Goal: Communication & Community: Answer question/provide support

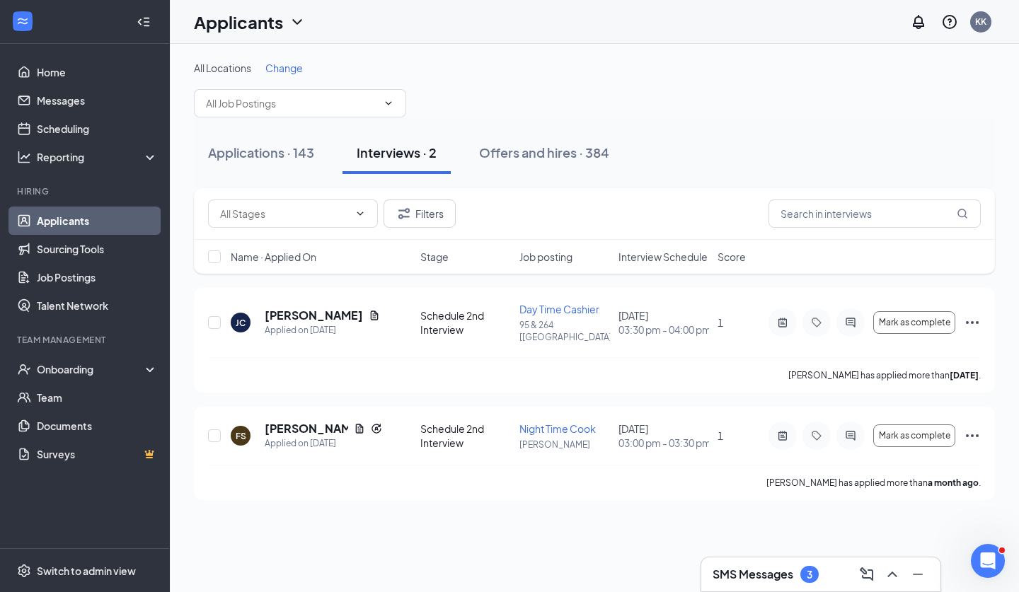
click at [778, 563] on div "SMS Messages 3" at bounding box center [820, 575] width 239 height 34
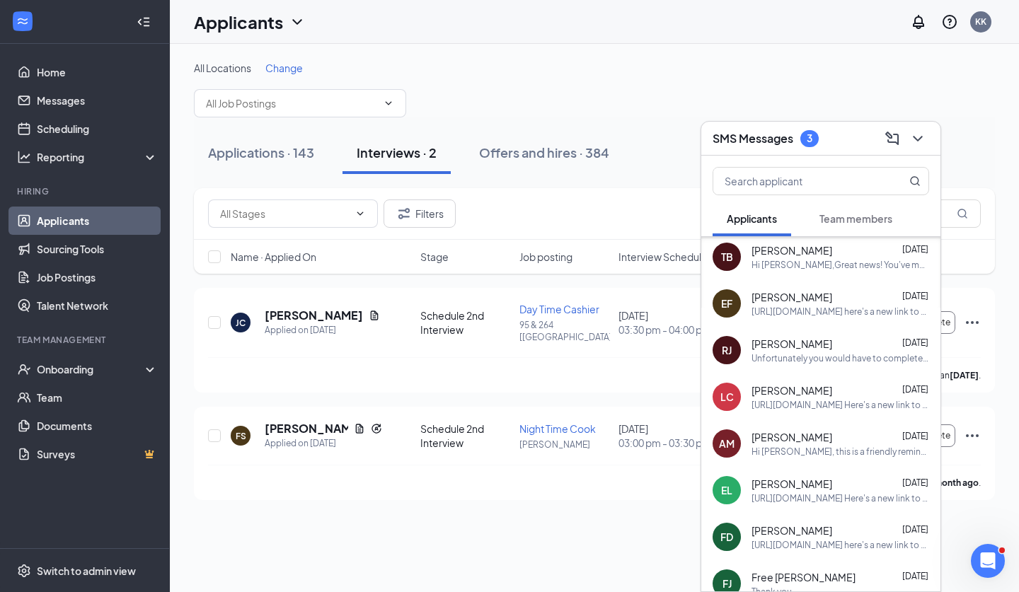
scroll to position [238, 0]
click at [784, 439] on span "[PERSON_NAME]" at bounding box center [792, 437] width 81 height 14
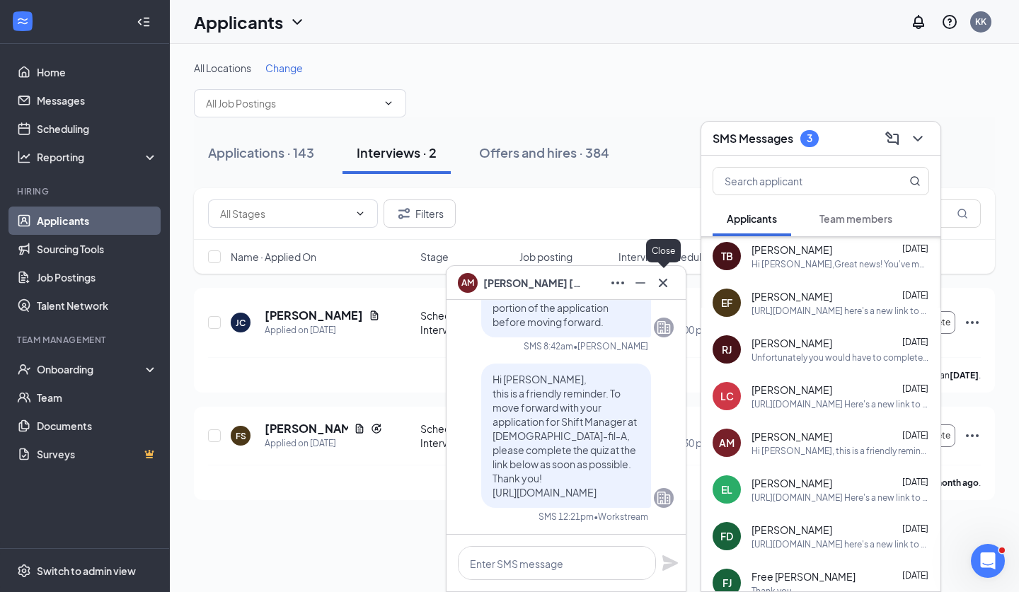
click at [665, 279] on icon "Cross" at bounding box center [663, 283] width 17 height 17
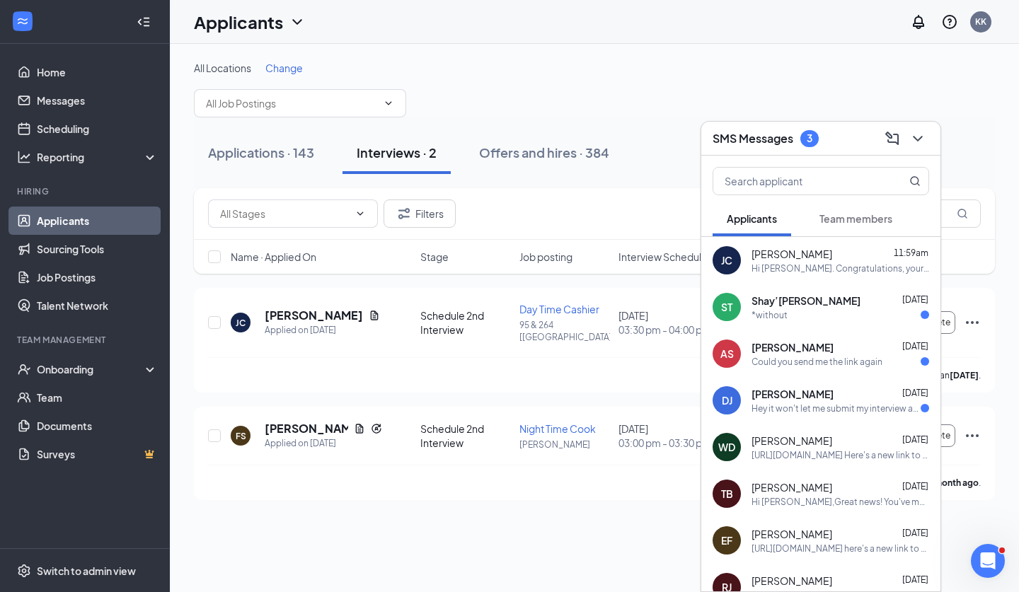
scroll to position [0, 0]
click at [786, 309] on div "*without" at bounding box center [841, 315] width 178 height 12
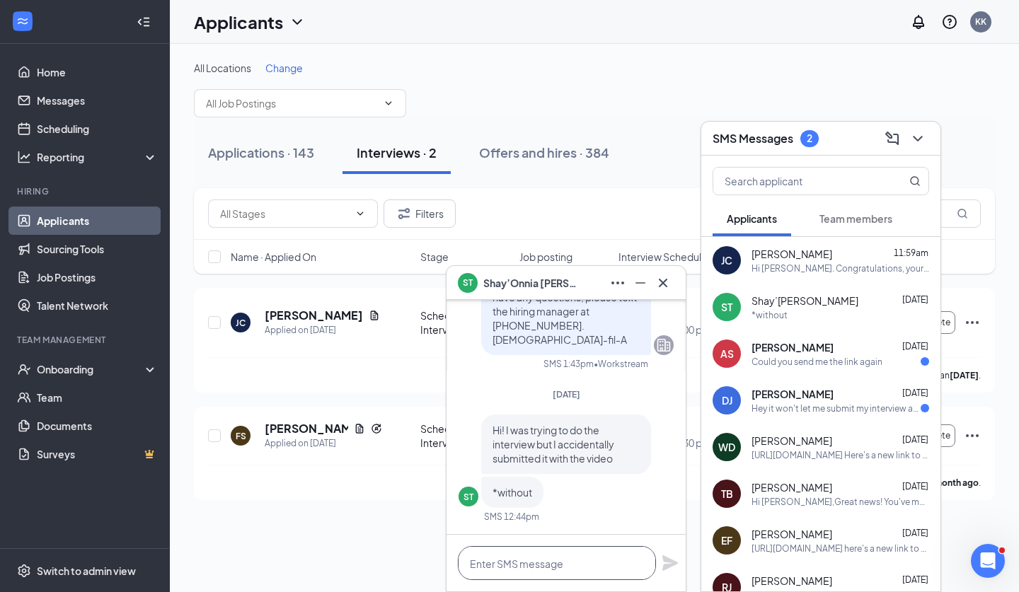
click at [492, 560] on textarea at bounding box center [557, 563] width 198 height 34
paste textarea "[URL][DOMAIN_NAME]"
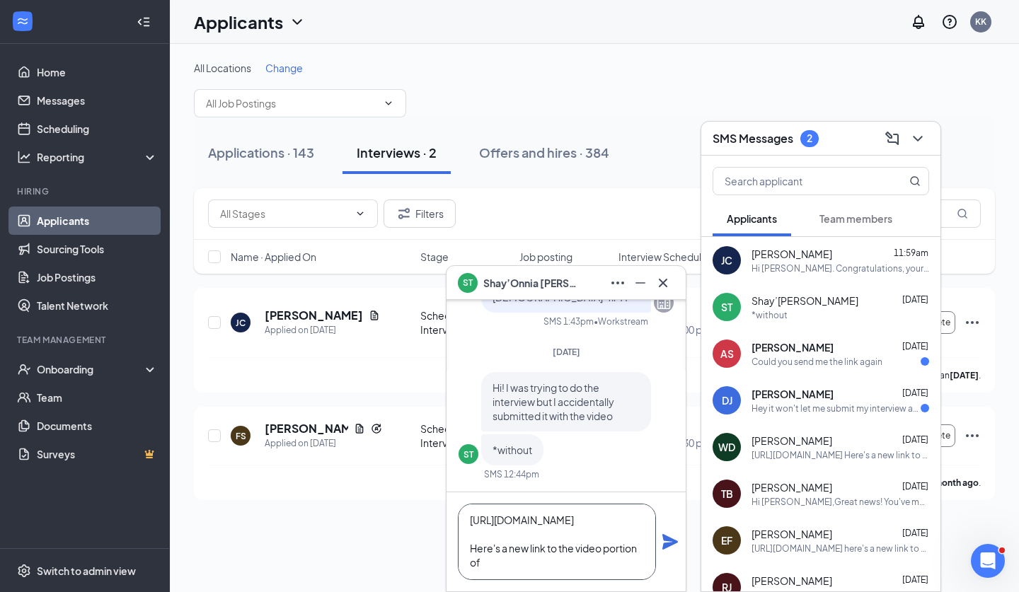
scroll to position [15, 0]
type textarea "[URL][DOMAIN_NAME] Here's a new link to the video portion of your application."
click at [668, 542] on icon "Plane" at bounding box center [670, 542] width 17 height 17
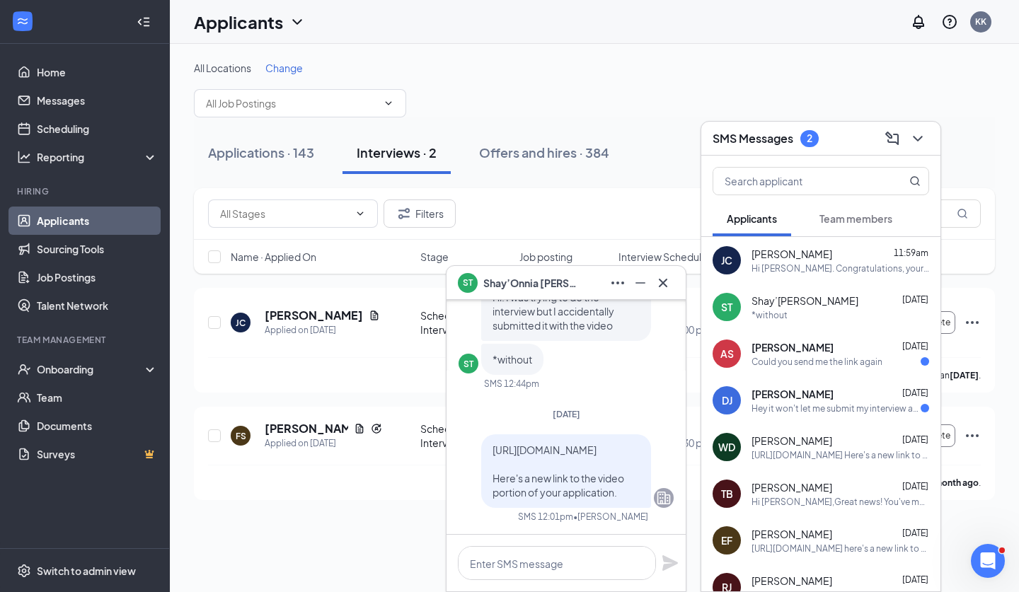
click at [820, 464] on div "WD [PERSON_NAME] [DATE] [URL][DOMAIN_NAME] Here's a new link to the video porti…" at bounding box center [820, 447] width 239 height 47
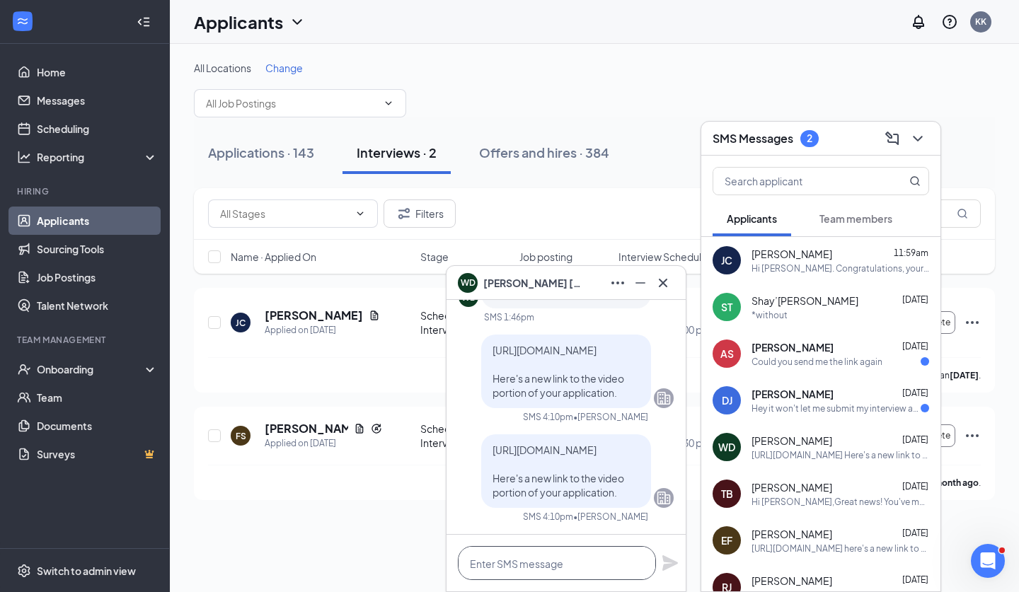
click at [600, 566] on textarea at bounding box center [557, 563] width 198 height 34
type textarea "x"
paste textarea "[URL][DOMAIN_NAME]"
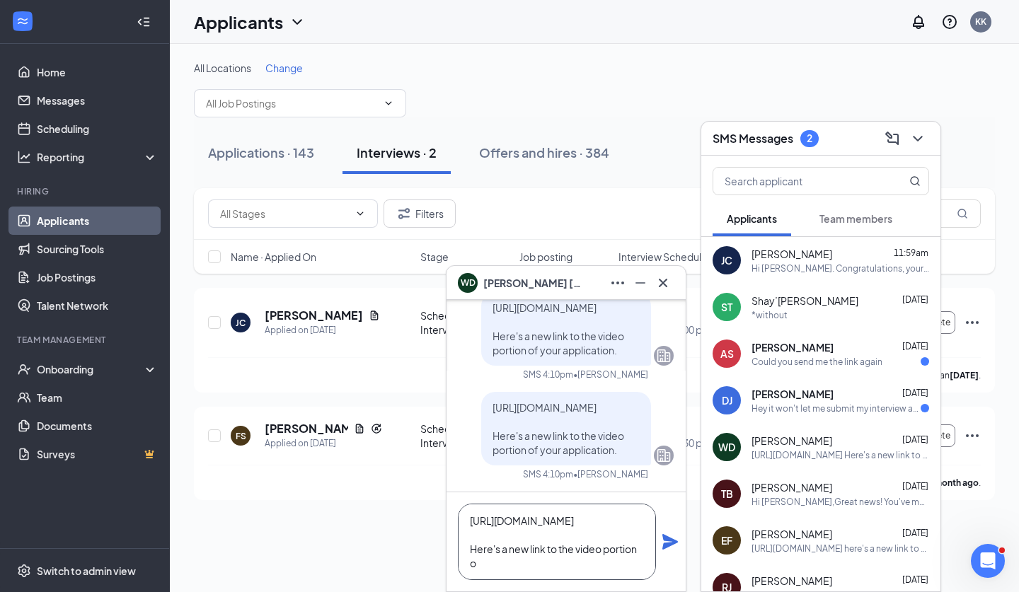
scroll to position [15, 0]
type textarea "[URL][DOMAIN_NAME] Here's a new link to the video portion of your application."
click at [674, 534] on icon "Plane" at bounding box center [670, 542] width 17 height 17
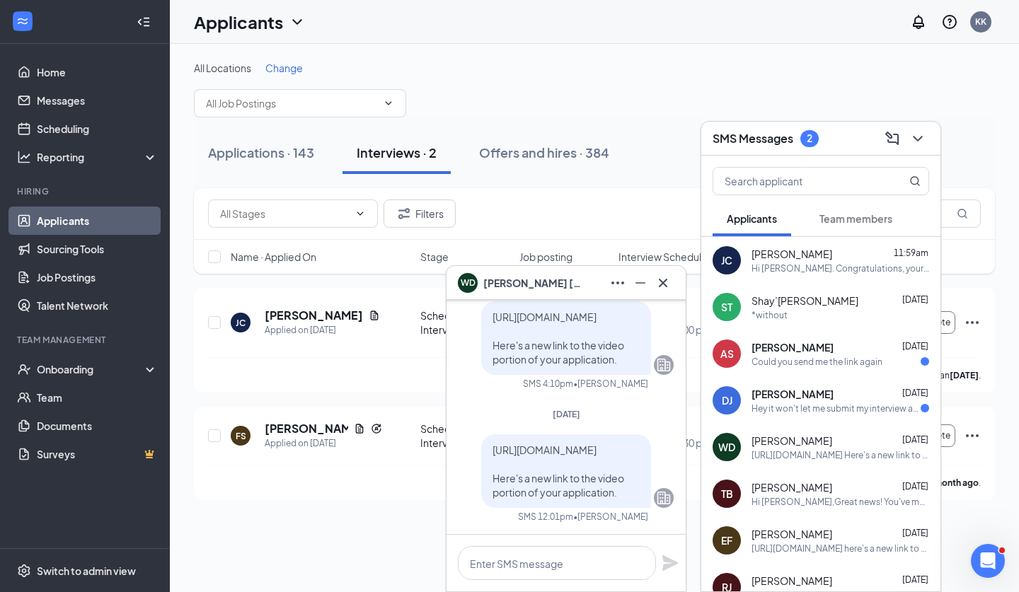
click at [781, 399] on span "[PERSON_NAME]" at bounding box center [793, 394] width 82 height 14
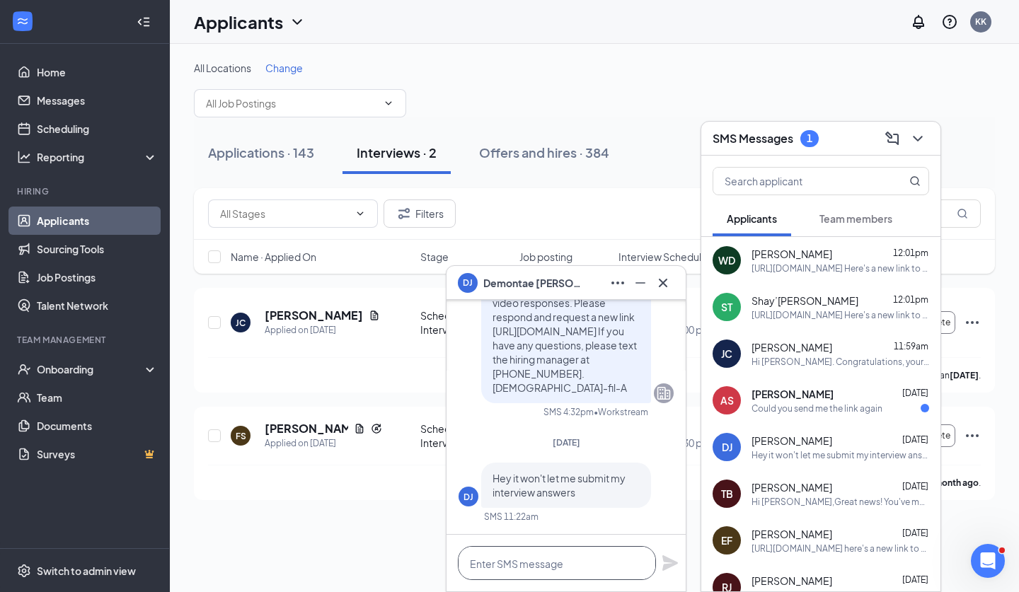
click at [585, 566] on textarea at bounding box center [557, 563] width 198 height 34
paste textarea "[URL][DOMAIN_NAME]"
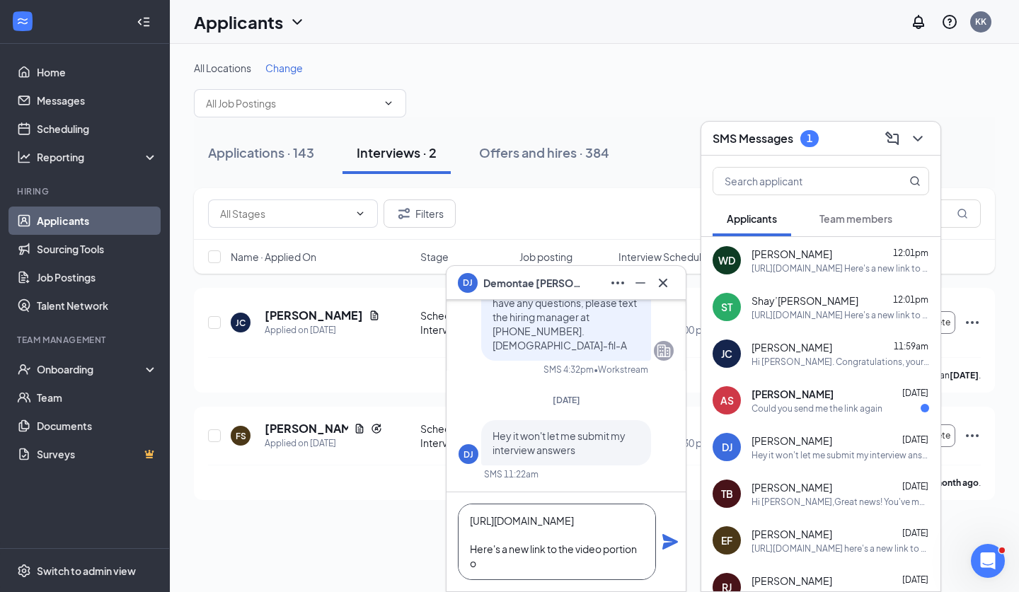
scroll to position [15, 0]
type textarea "[URL][DOMAIN_NAME] Here's a new link to the video portion of your application."
click at [674, 546] on icon "Plane" at bounding box center [670, 542] width 17 height 17
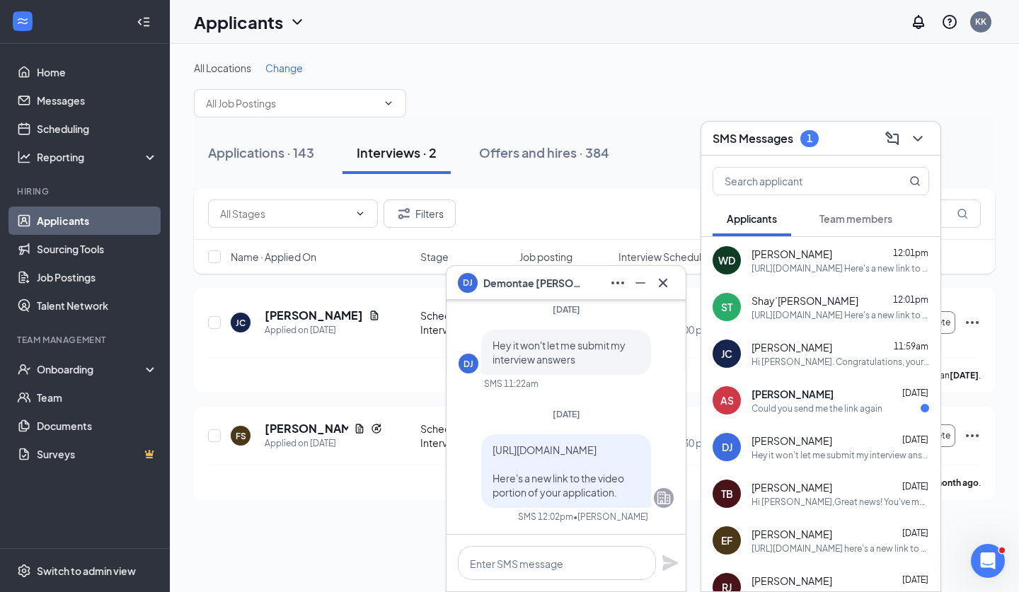
click at [777, 414] on div "Could you send me the link again" at bounding box center [817, 409] width 131 height 12
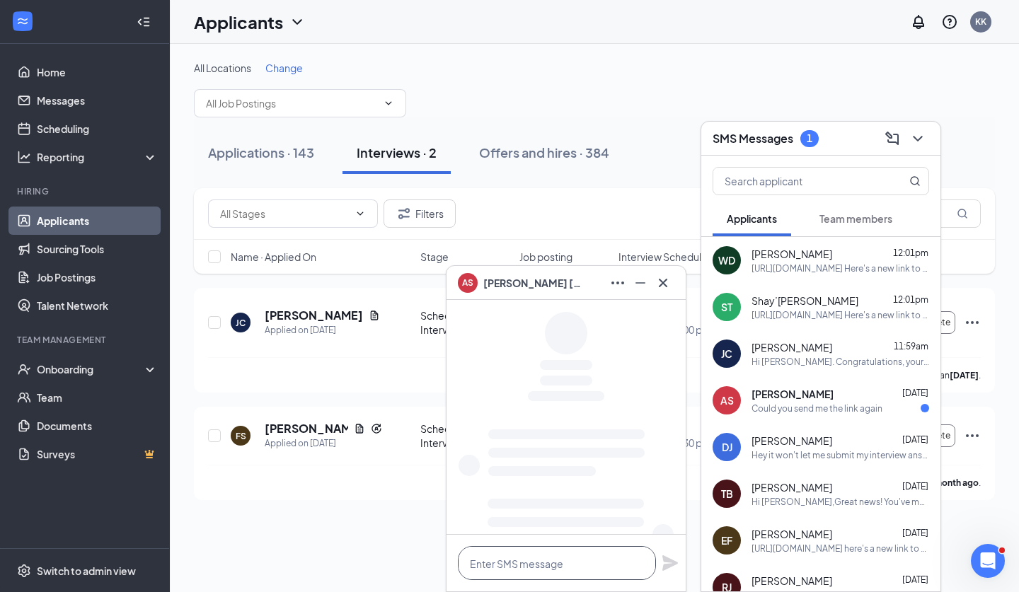
click at [517, 570] on textarea at bounding box center [557, 563] width 198 height 34
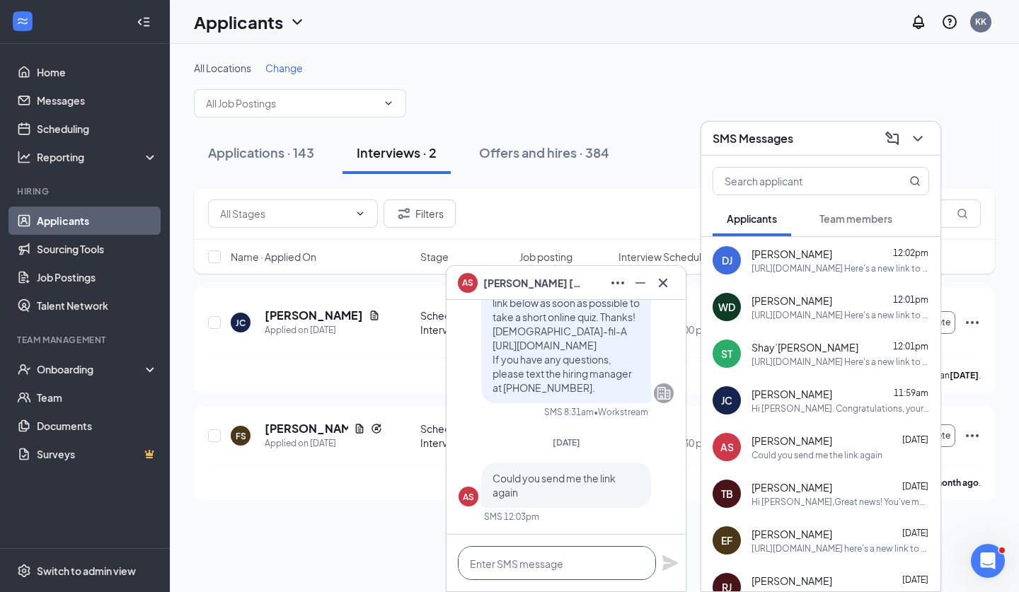
paste textarea "[URL][DOMAIN_NAME]"
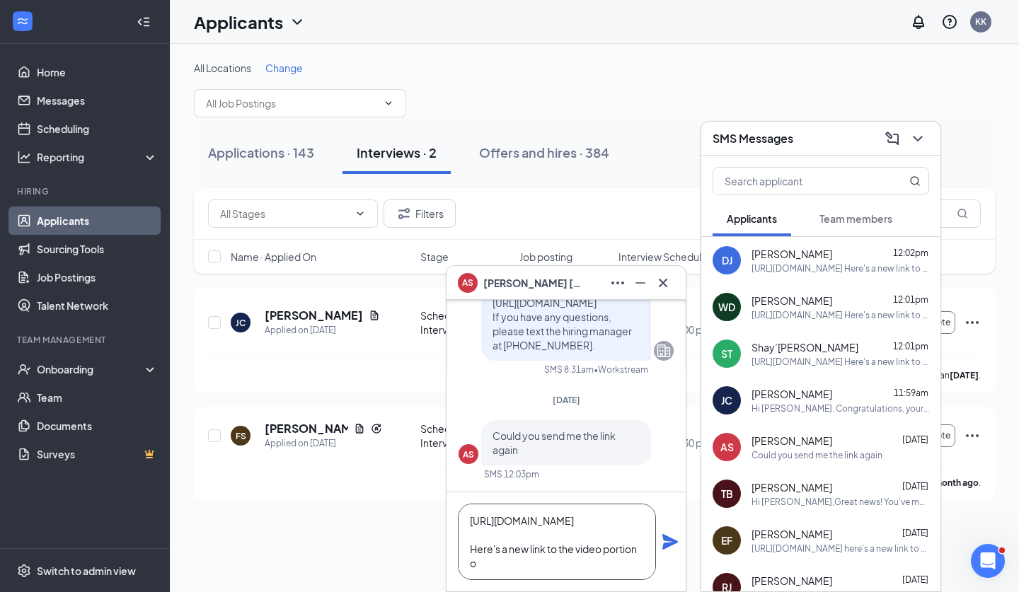
scroll to position [15, 0]
type textarea "[URL][DOMAIN_NAME] Here's a new link to the video portion of your application."
click at [675, 545] on icon "Plane" at bounding box center [670, 542] width 17 height 17
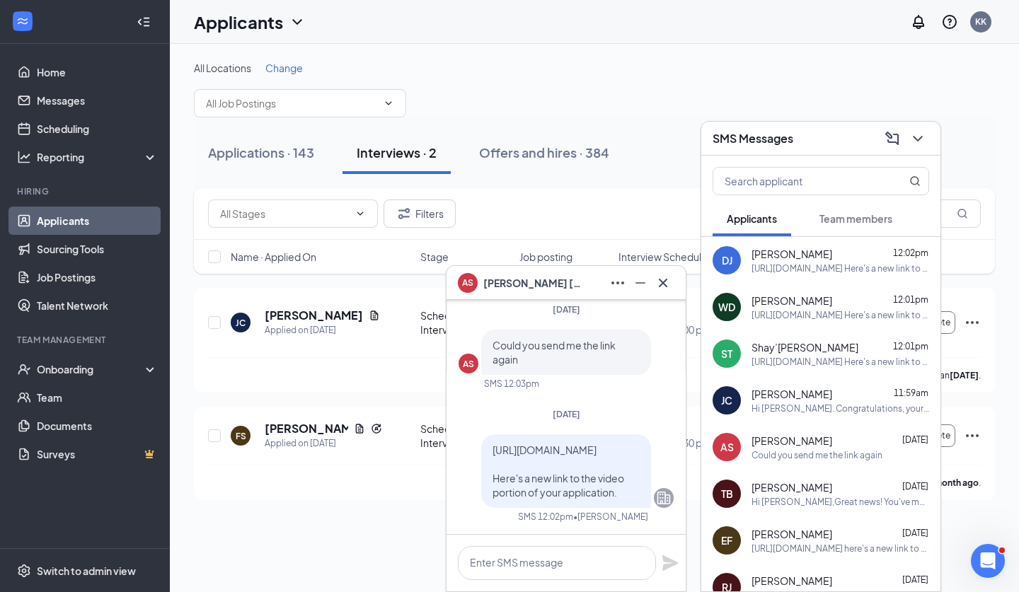
scroll to position [0, 0]
click at [659, 289] on icon "Cross" at bounding box center [663, 283] width 17 height 17
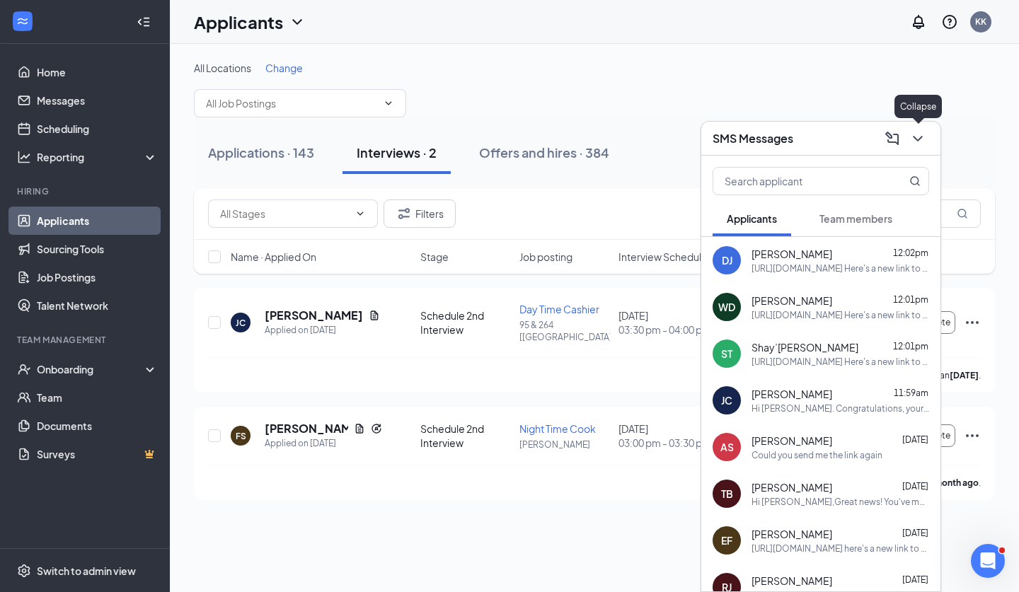
click at [914, 140] on icon "ChevronDown" at bounding box center [918, 138] width 17 height 17
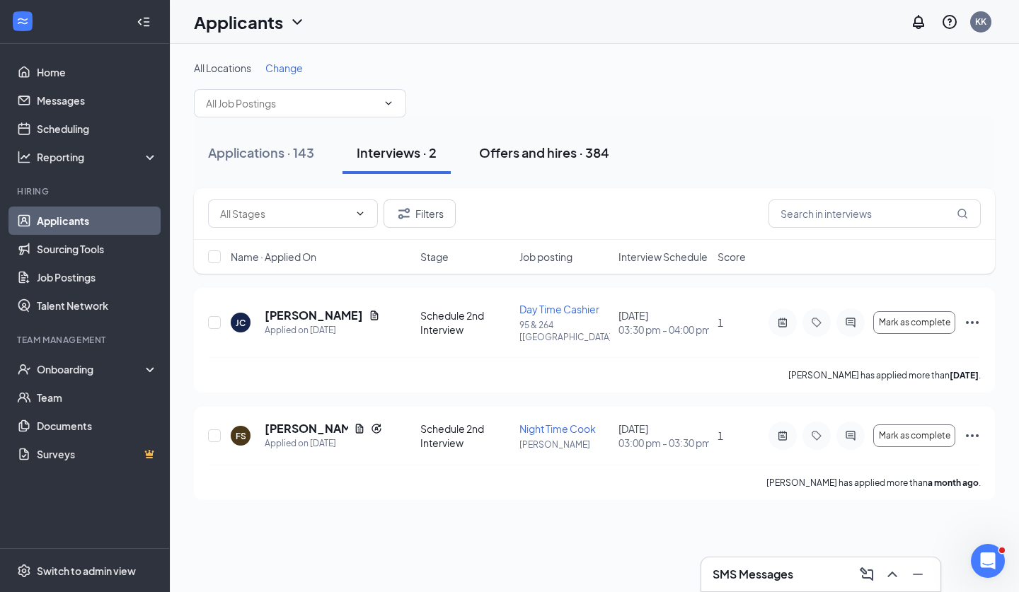
click at [510, 161] on div "Offers and hires · 384" at bounding box center [544, 153] width 130 height 18
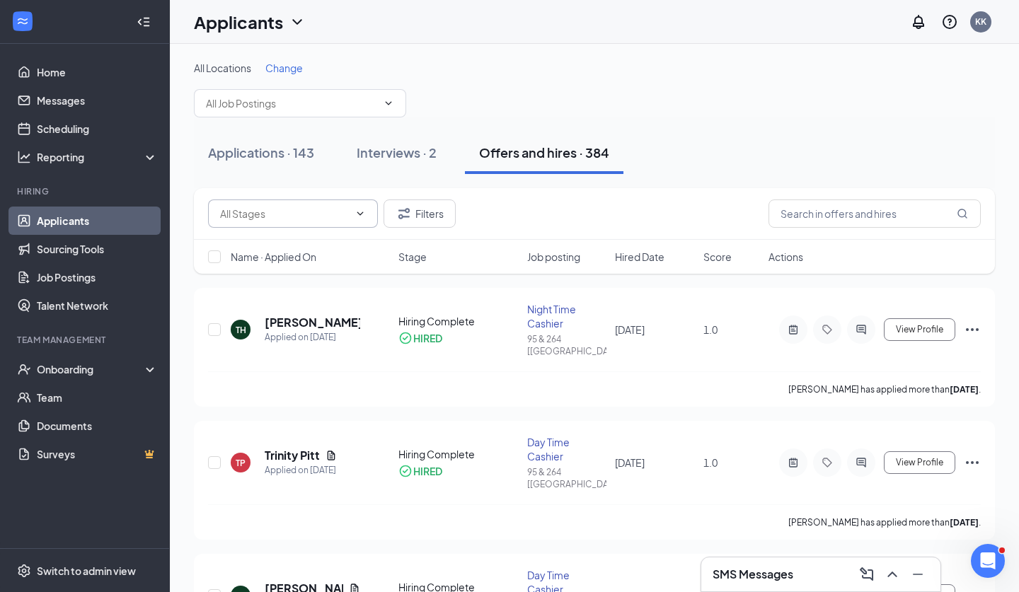
click at [337, 221] on input "text" at bounding box center [284, 214] width 129 height 16
click at [128, 370] on div "Onboarding" at bounding box center [91, 369] width 109 height 14
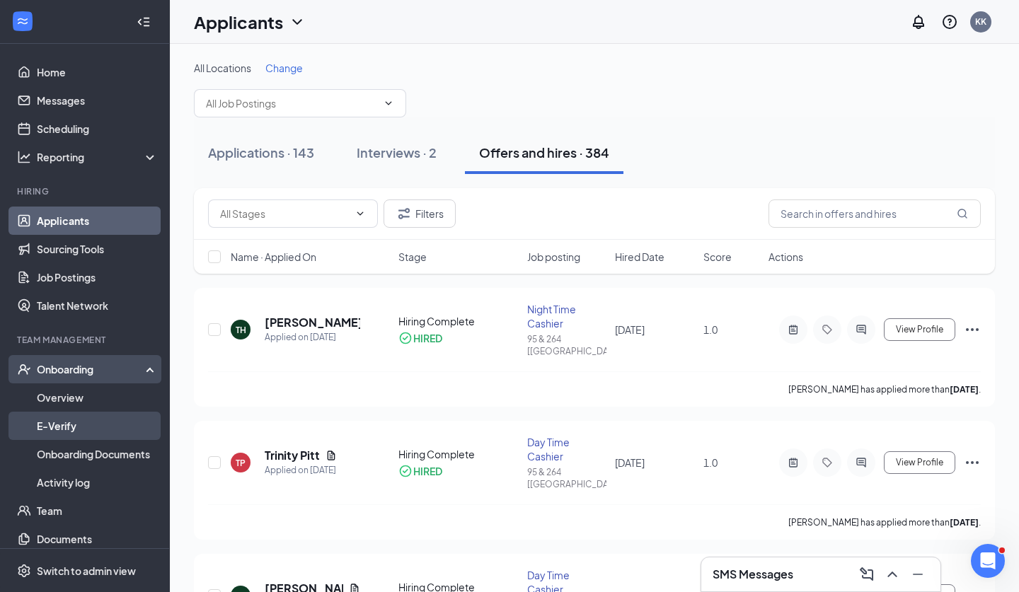
click at [90, 413] on link "E-Verify" at bounding box center [97, 426] width 121 height 28
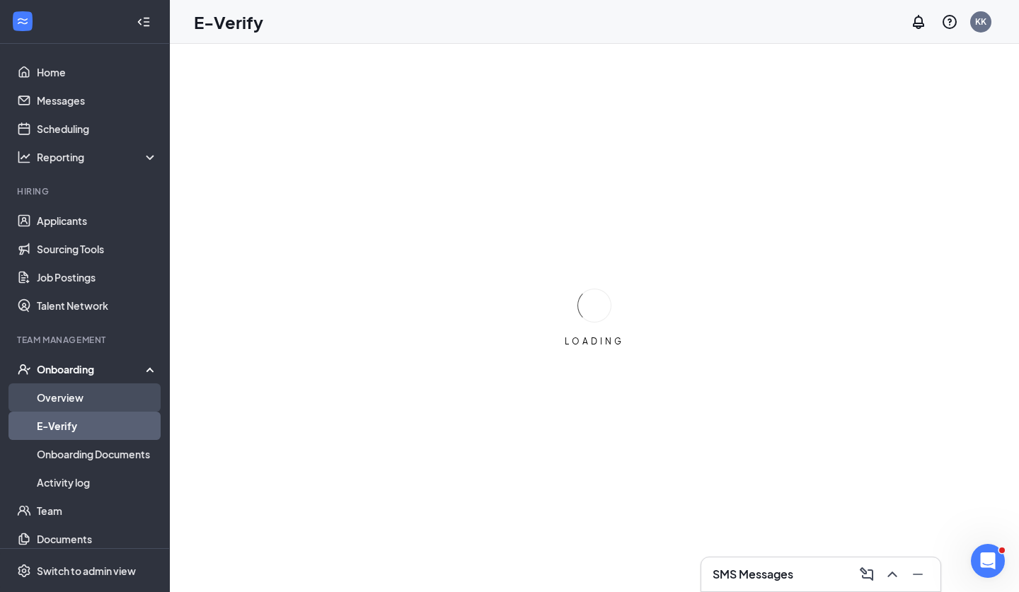
click at [81, 403] on link "Overview" at bounding box center [97, 398] width 121 height 28
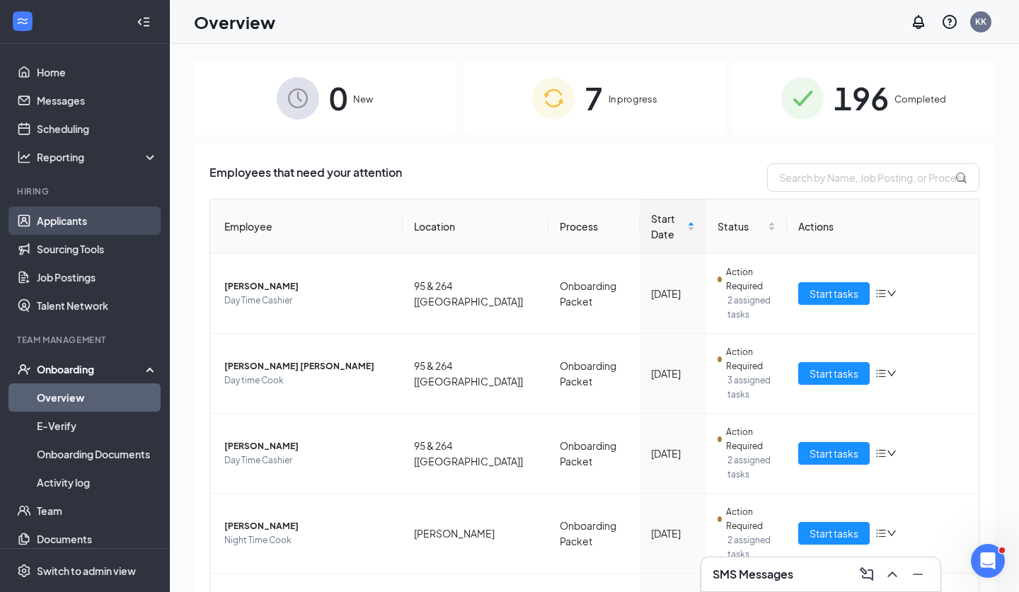
click at [81, 226] on link "Applicants" at bounding box center [97, 221] width 121 height 28
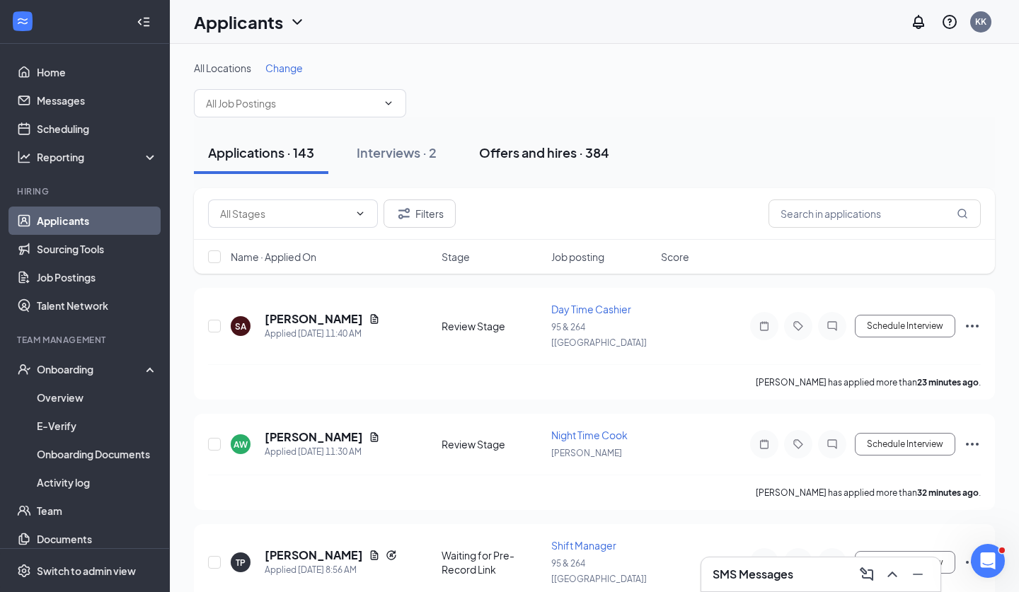
click at [540, 161] on div "Offers and hires · 384" at bounding box center [544, 153] width 130 height 18
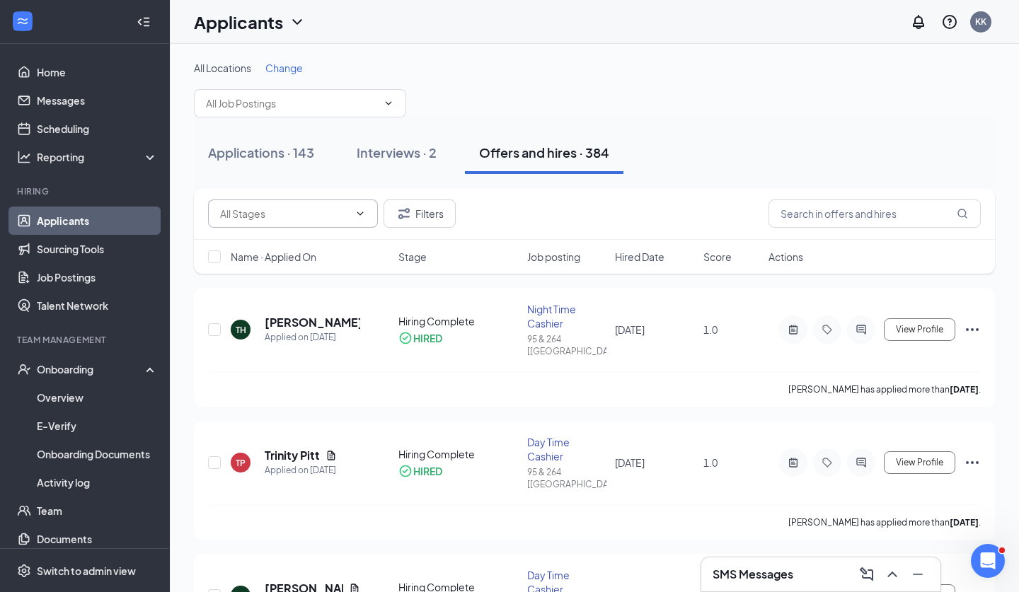
click at [360, 214] on icon "ChevronDown" at bounding box center [360, 214] width 6 height 4
click at [322, 214] on input "text" at bounding box center [284, 214] width 129 height 16
click at [268, 216] on input "text" at bounding box center [284, 214] width 129 height 16
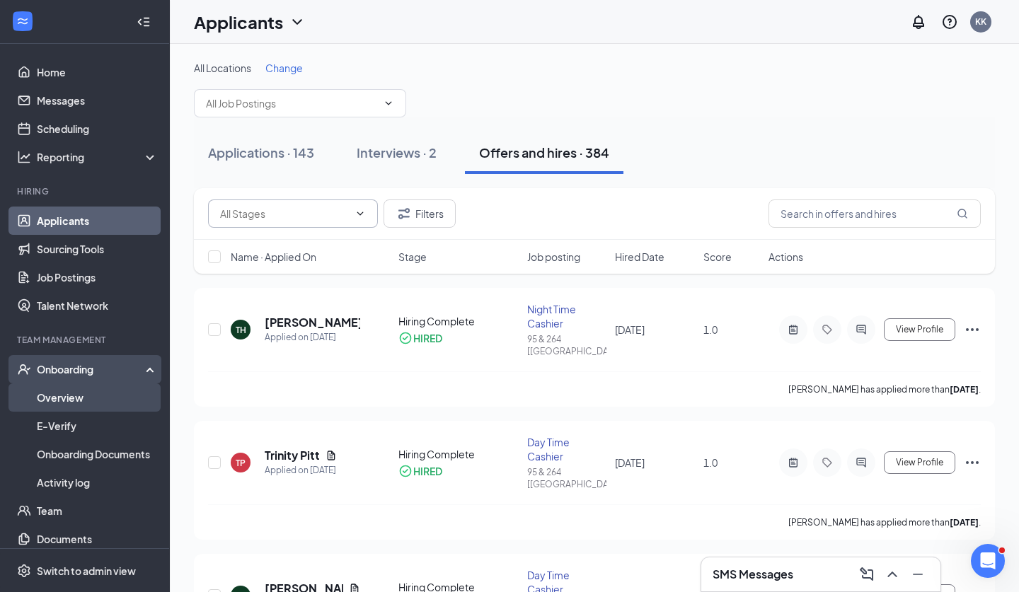
click at [93, 395] on link "Overview" at bounding box center [97, 398] width 121 height 28
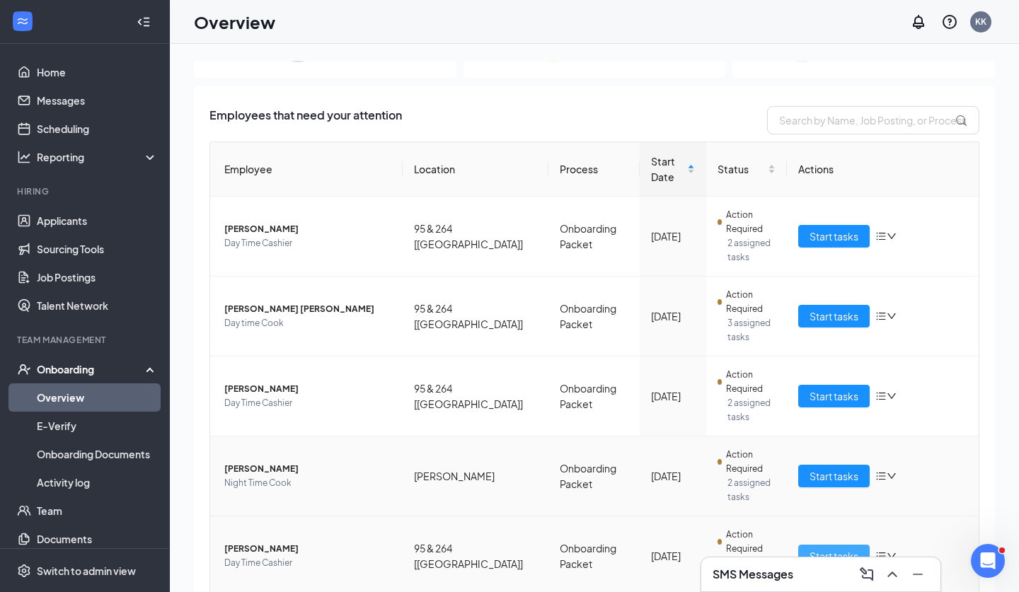
scroll to position [57, 0]
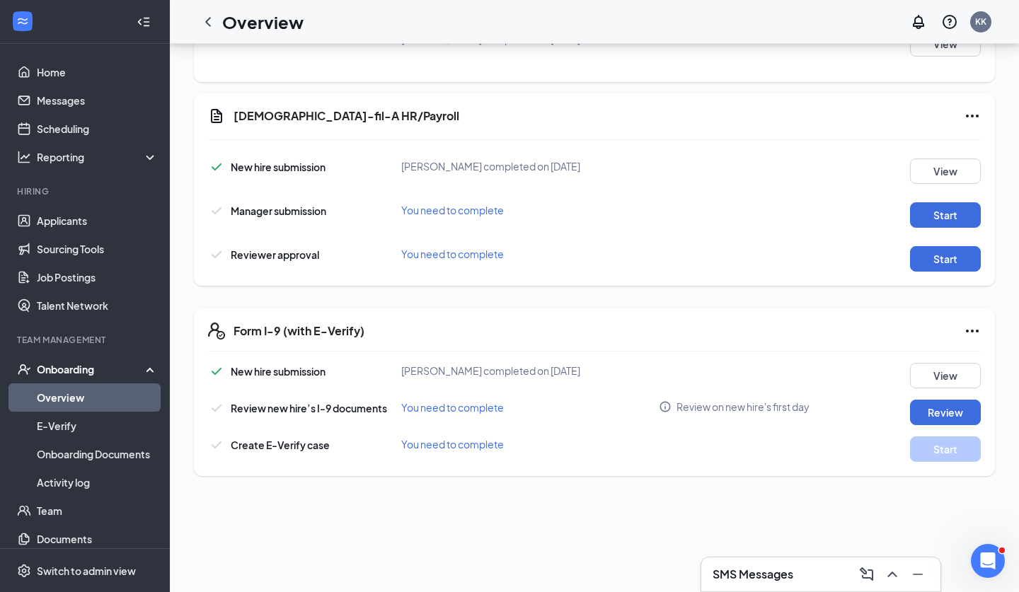
scroll to position [352, 0]
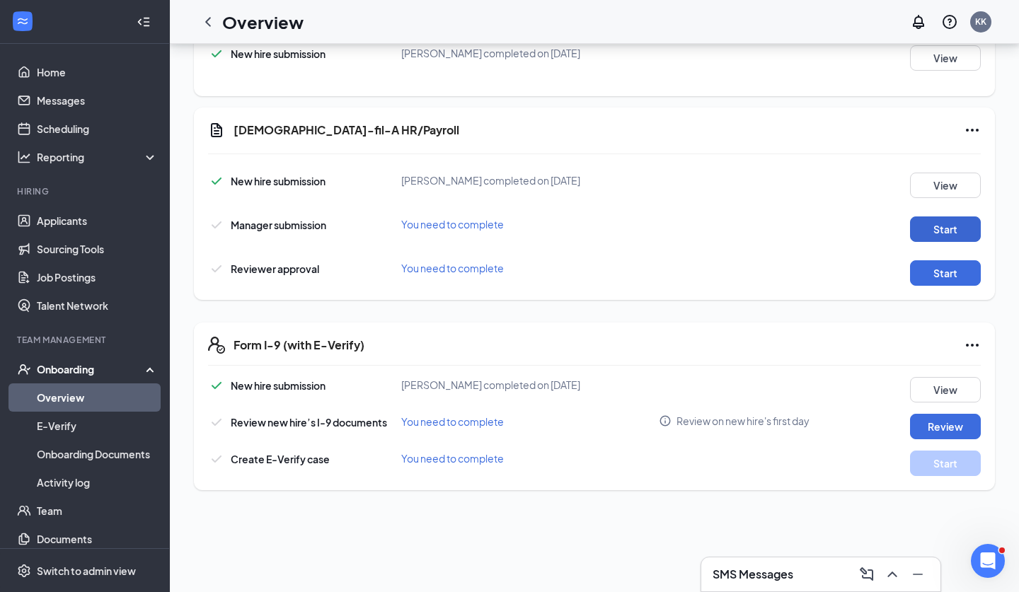
click at [922, 222] on button "Start" at bounding box center [945, 229] width 71 height 25
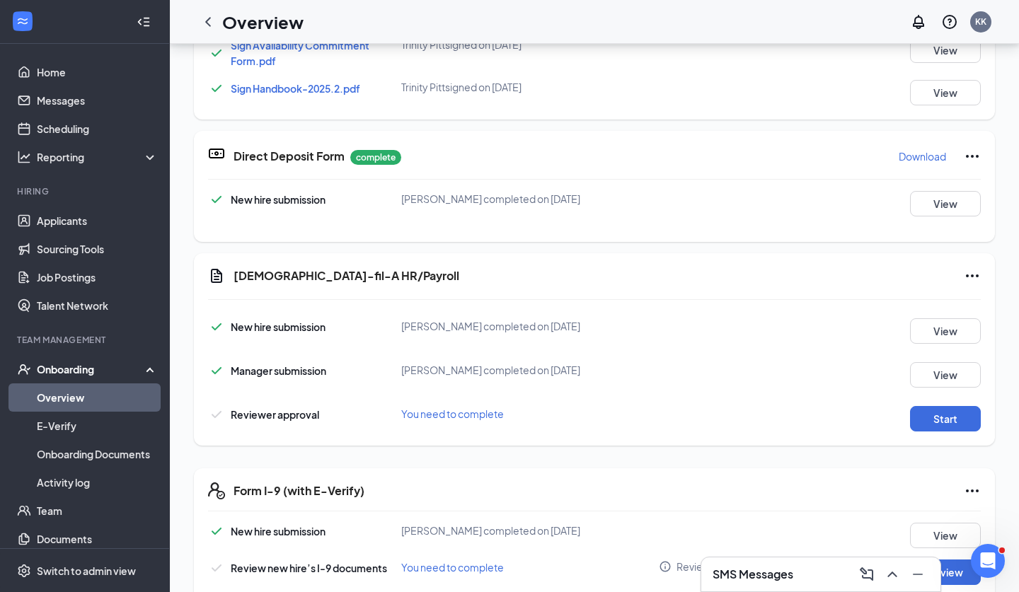
click at [934, 406] on div "Reviewer approval You need to complete Start" at bounding box center [594, 415] width 773 height 33
click at [933, 418] on button "Start" at bounding box center [945, 418] width 71 height 25
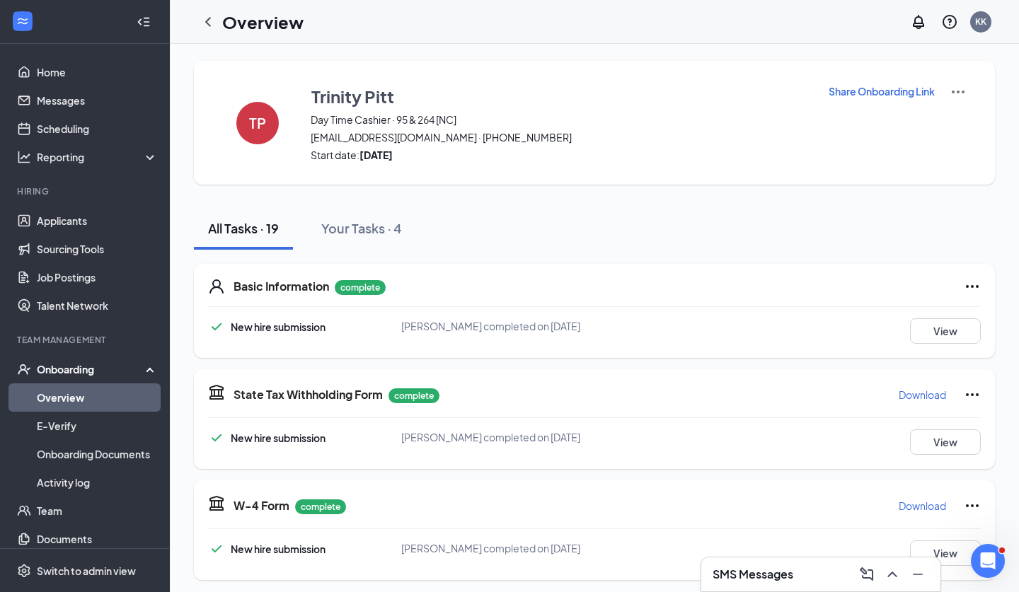
scroll to position [0, 0]
click at [202, 24] on icon "ChevronLeft" at bounding box center [208, 21] width 17 height 17
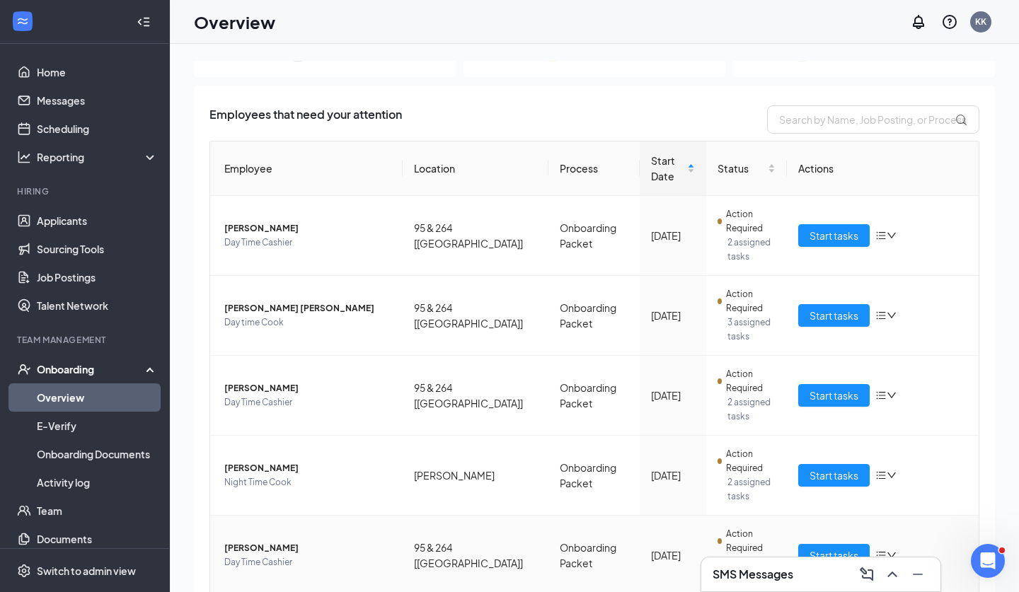
scroll to position [57, 0]
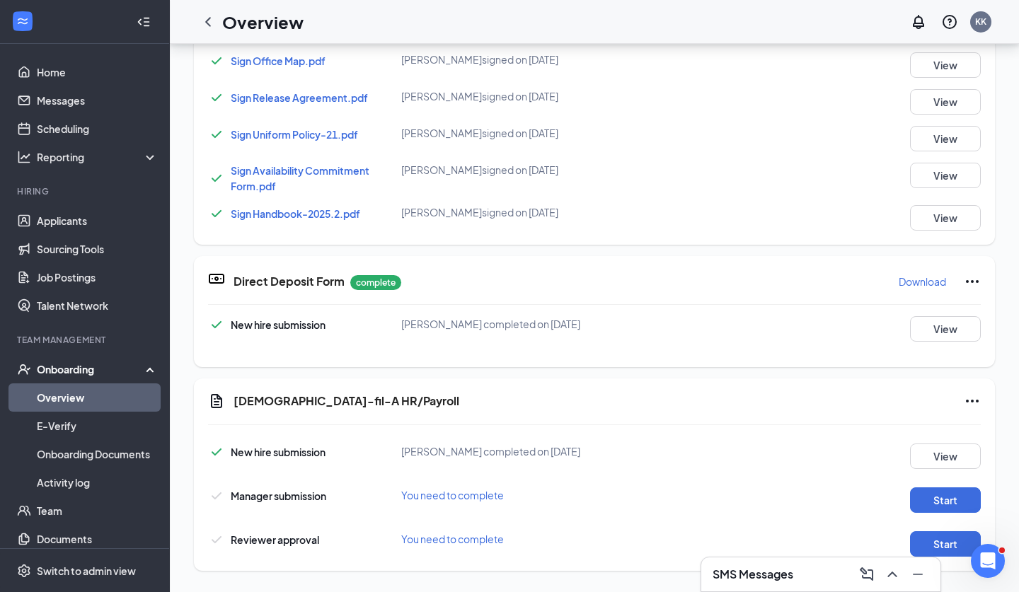
scroll to position [503, 0]
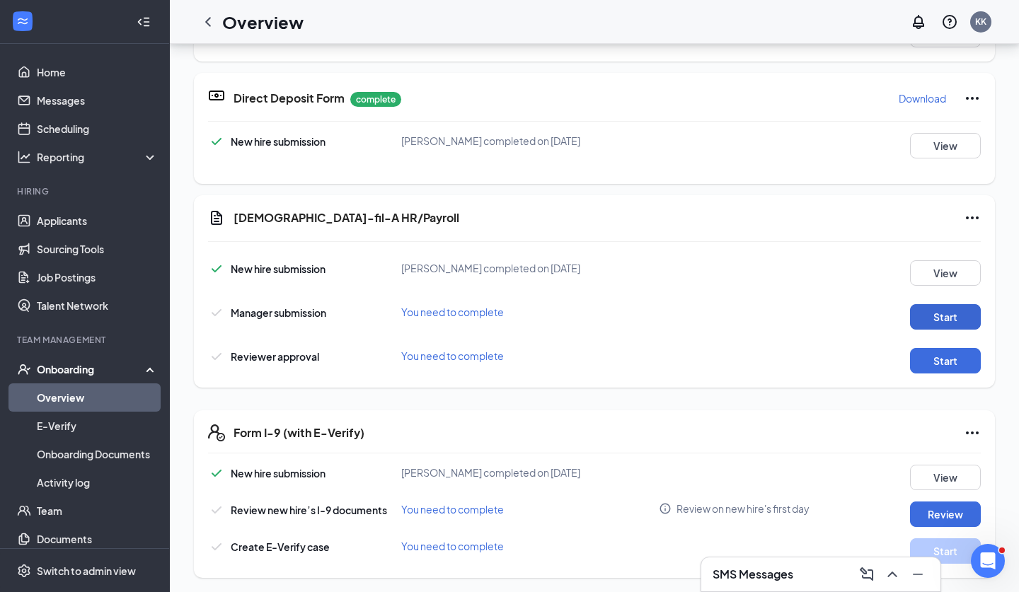
click at [924, 320] on button "Start" at bounding box center [945, 316] width 71 height 25
click at [931, 352] on button "Start" at bounding box center [945, 360] width 71 height 25
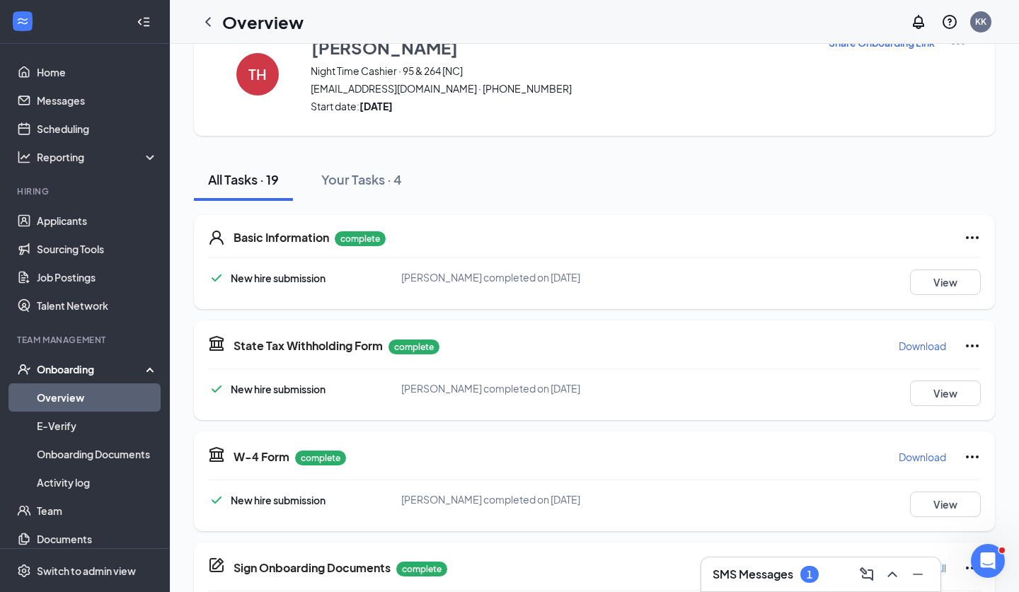
scroll to position [2, 0]
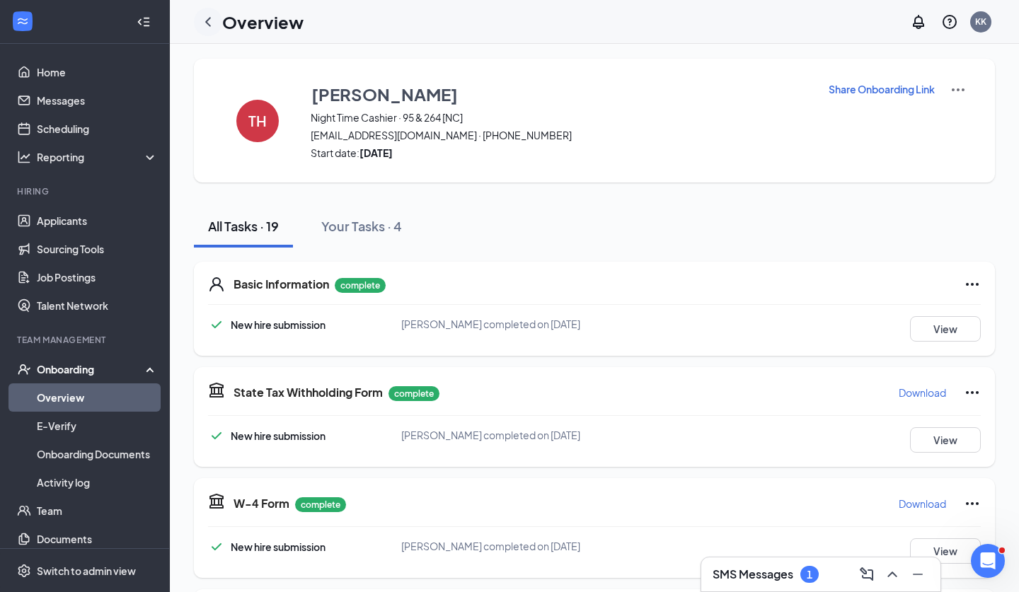
click at [212, 23] on icon "ChevronLeft" at bounding box center [208, 21] width 17 height 17
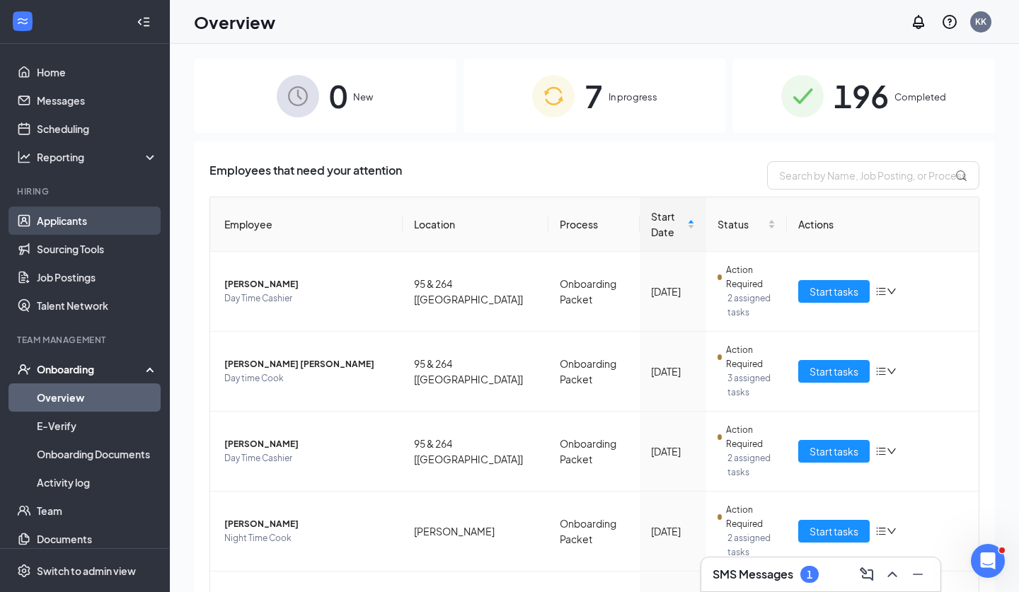
click at [74, 226] on link "Applicants" at bounding box center [97, 221] width 121 height 28
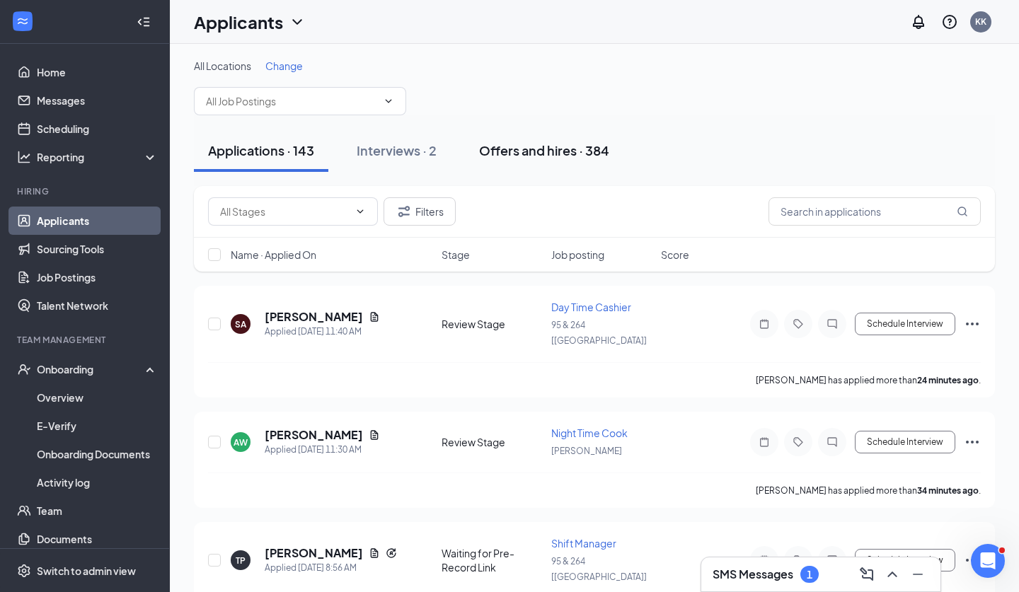
click at [588, 144] on div "Offers and hires · 384" at bounding box center [544, 151] width 130 height 18
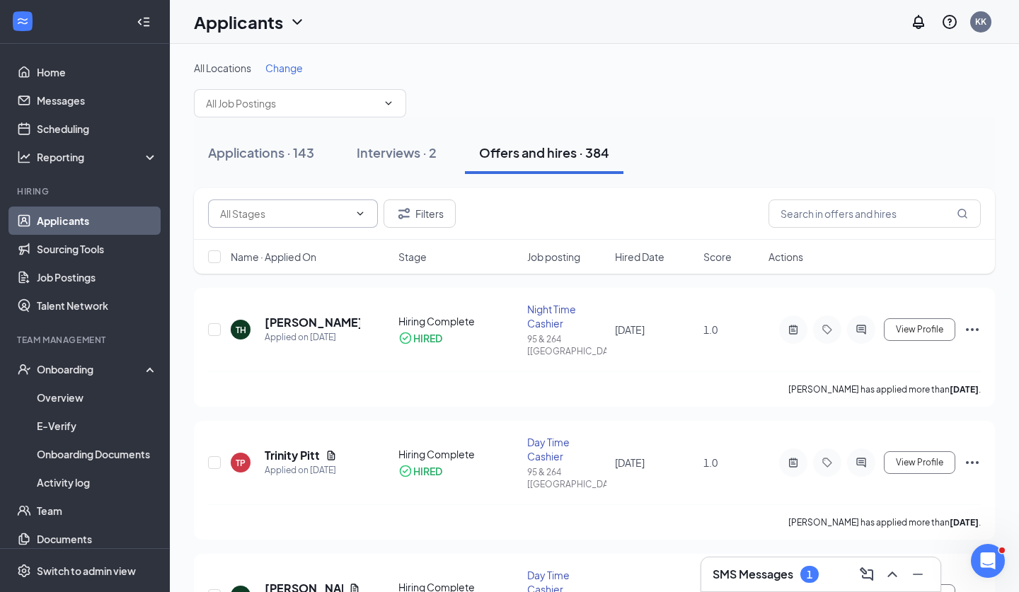
click at [355, 221] on span at bounding box center [293, 214] width 170 height 28
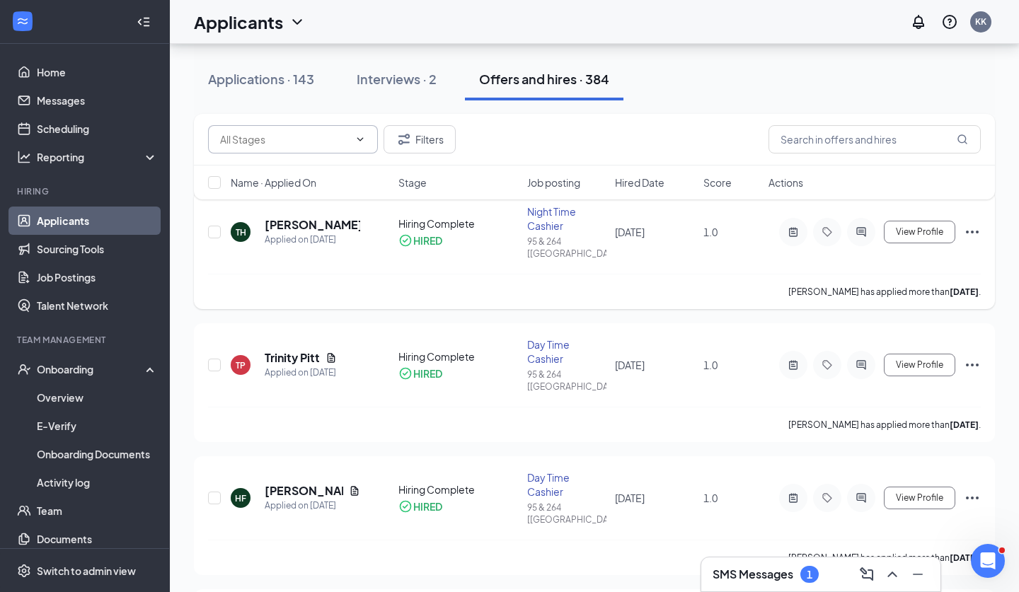
scroll to position [91, 0]
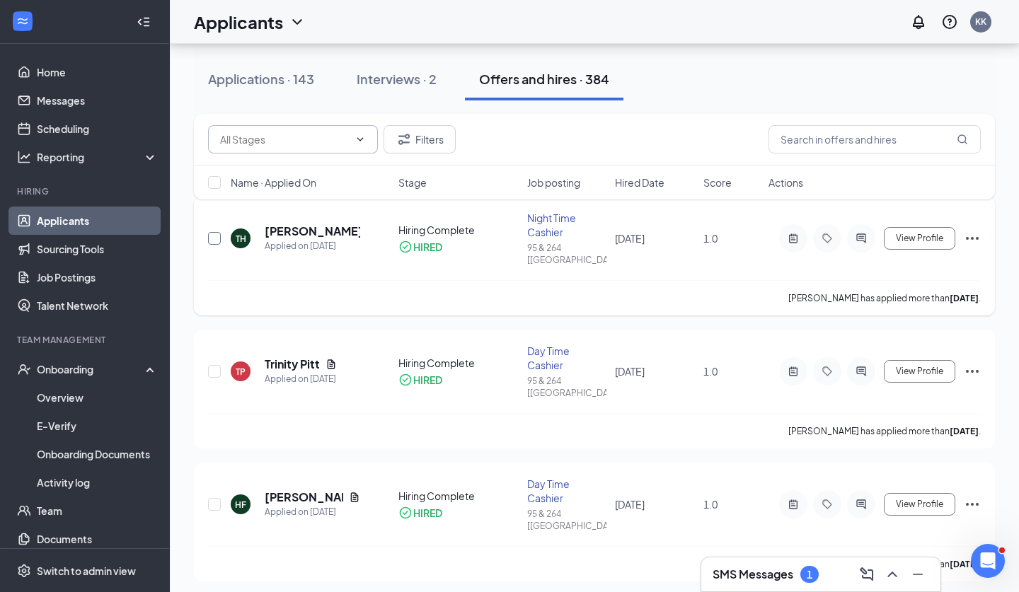
click at [211, 232] on input "checkbox" at bounding box center [214, 238] width 13 height 13
checkbox input "true"
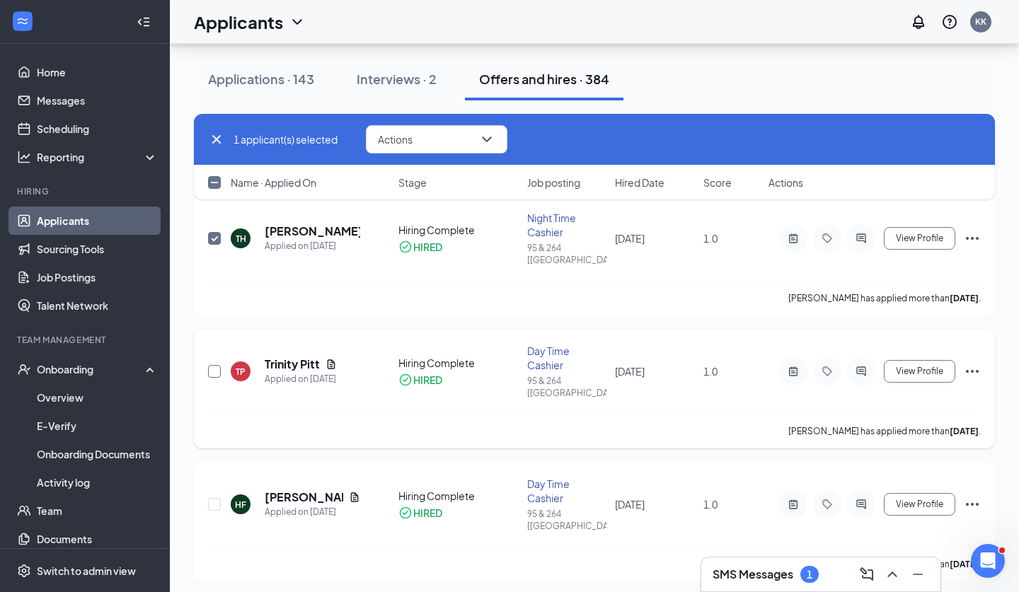
click at [213, 365] on input "checkbox" at bounding box center [214, 371] width 13 height 13
checkbox input "true"
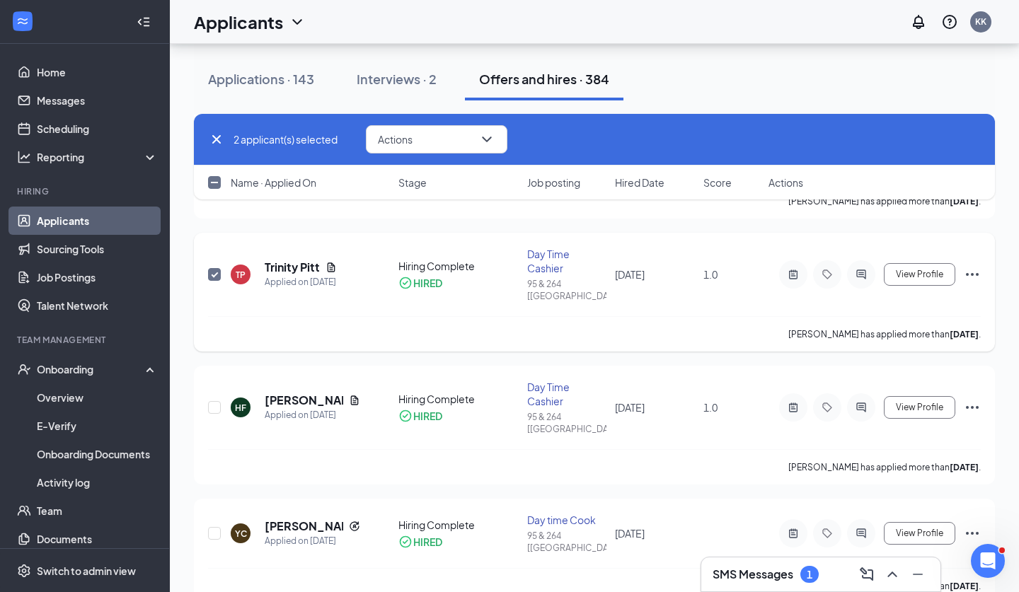
scroll to position [189, 0]
click at [211, 379] on div at bounding box center [215, 406] width 14 height 55
click at [212, 401] on input "checkbox" at bounding box center [214, 407] width 13 height 13
checkbox input "true"
click at [212, 527] on input "checkbox" at bounding box center [214, 533] width 13 height 13
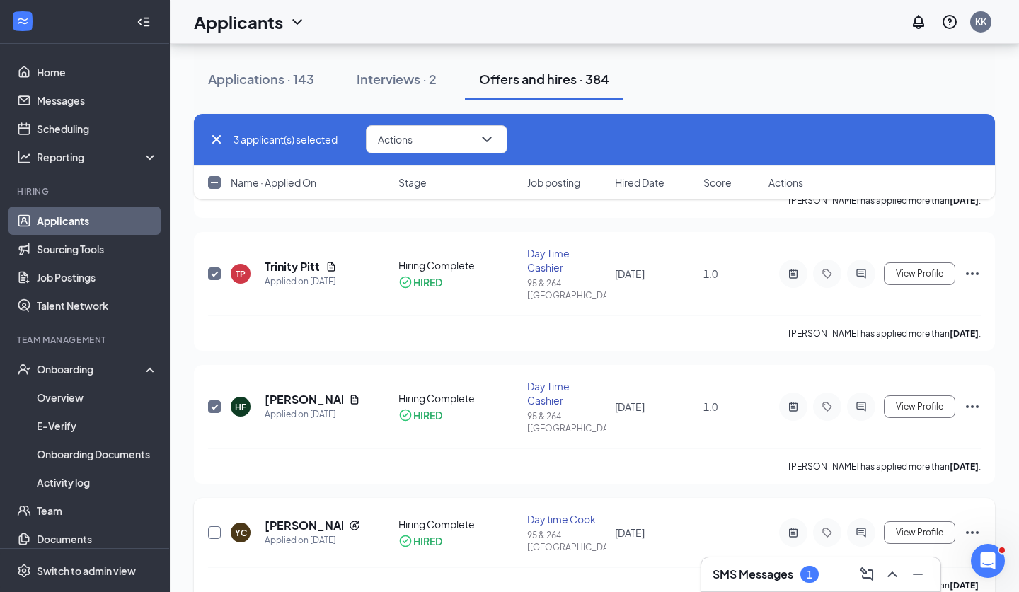
checkbox input "true"
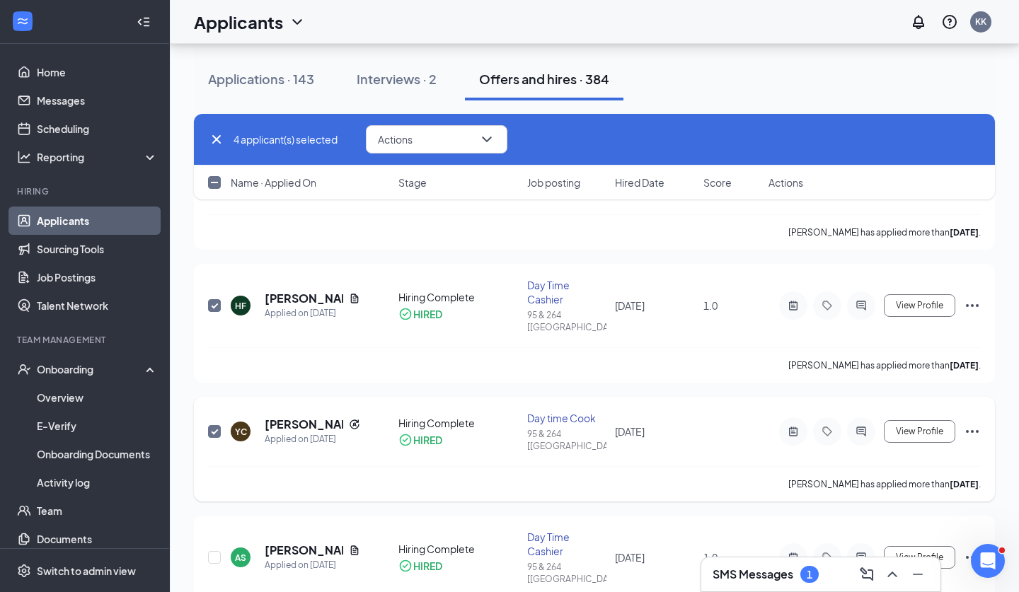
scroll to position [294, 0]
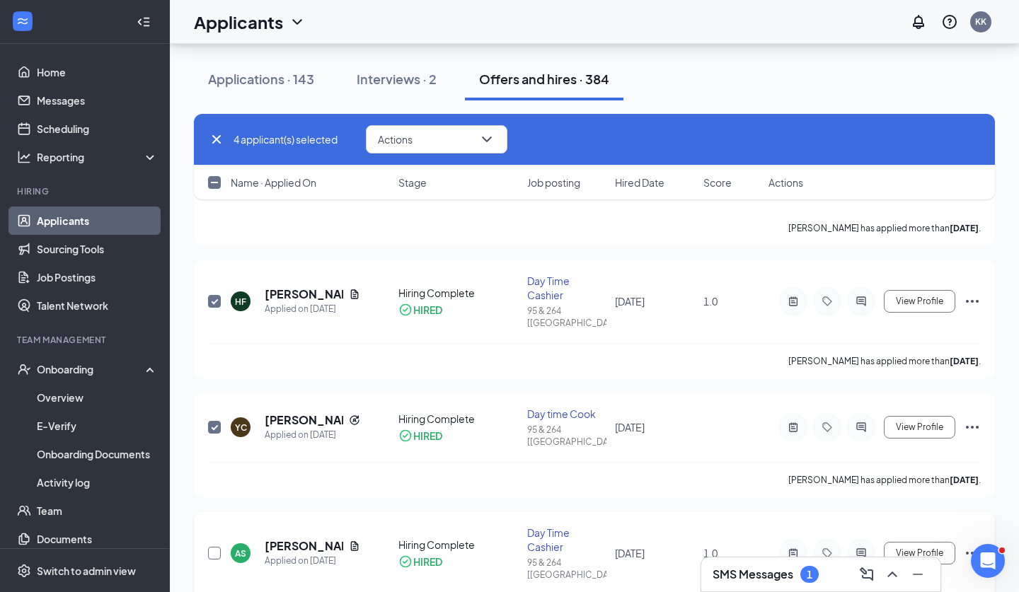
click at [213, 547] on input "checkbox" at bounding box center [214, 553] width 13 height 13
checkbox input "true"
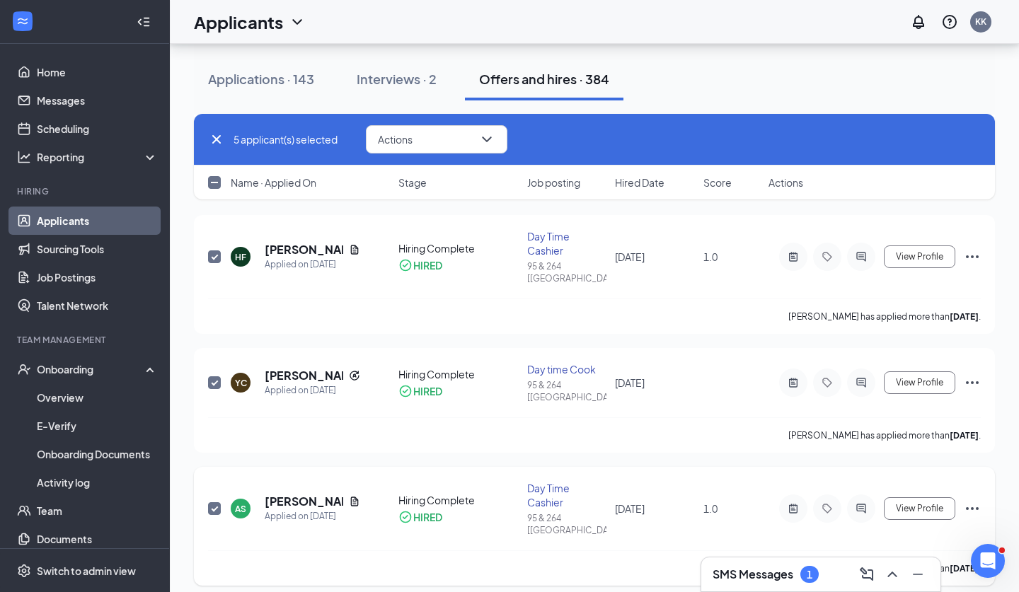
scroll to position [348, 0]
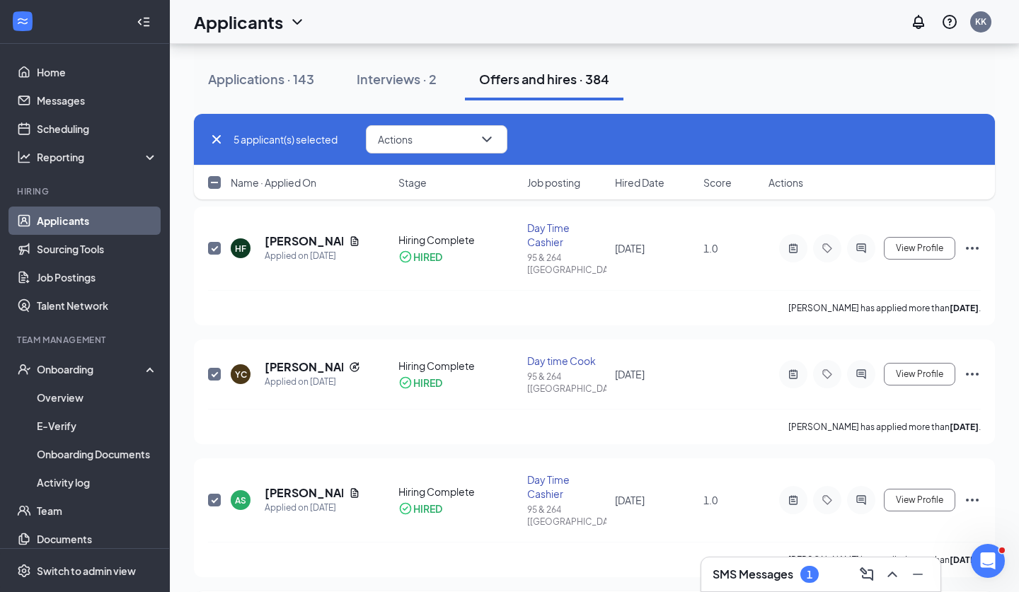
checkbox input "true"
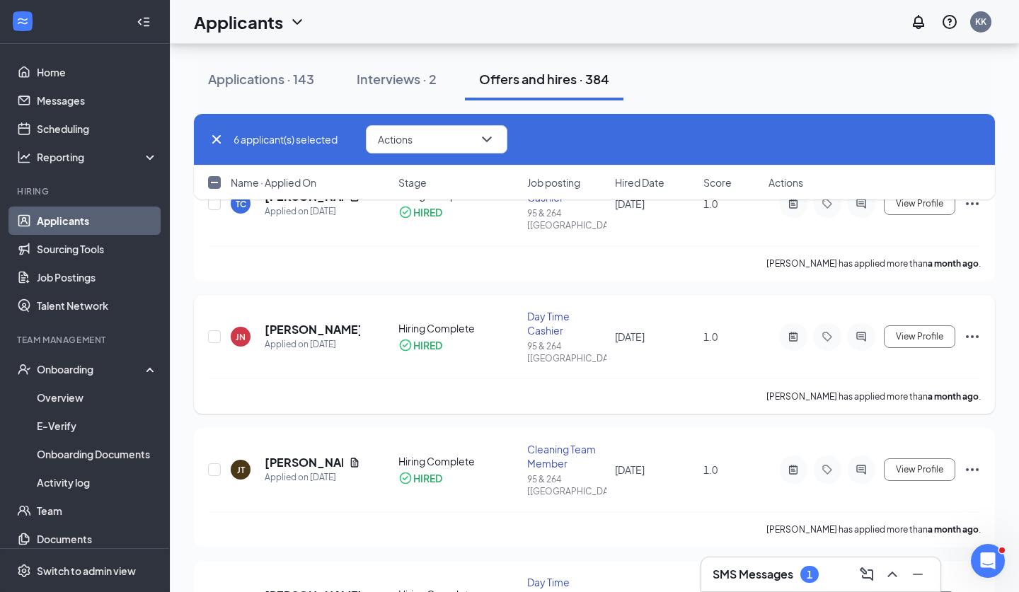
scroll to position [912, 0]
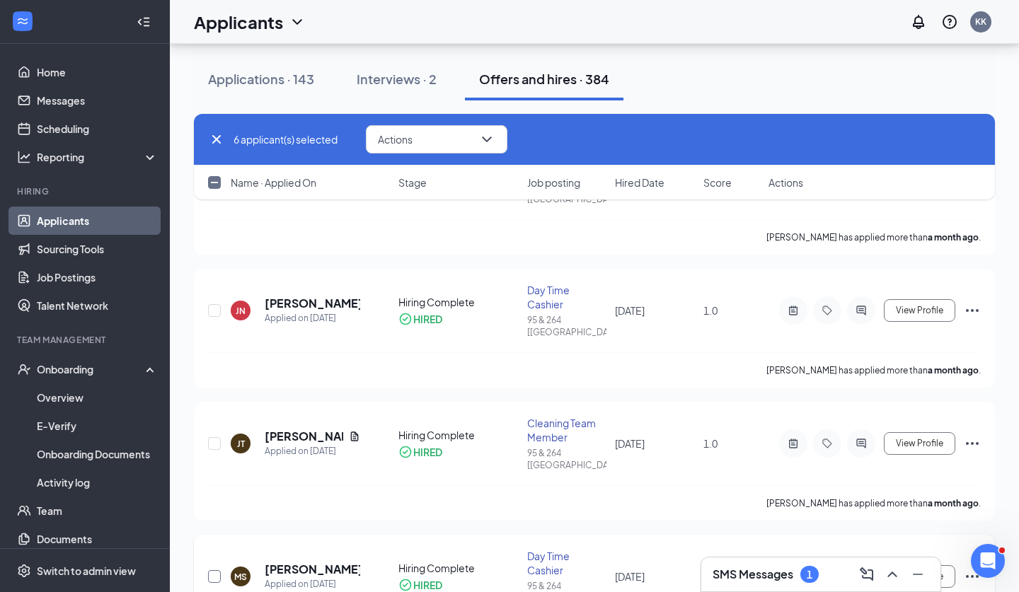
click at [217, 570] on input "checkbox" at bounding box center [214, 576] width 13 height 13
checkbox input "true"
click at [458, 136] on button "Actions" at bounding box center [437, 139] width 142 height 28
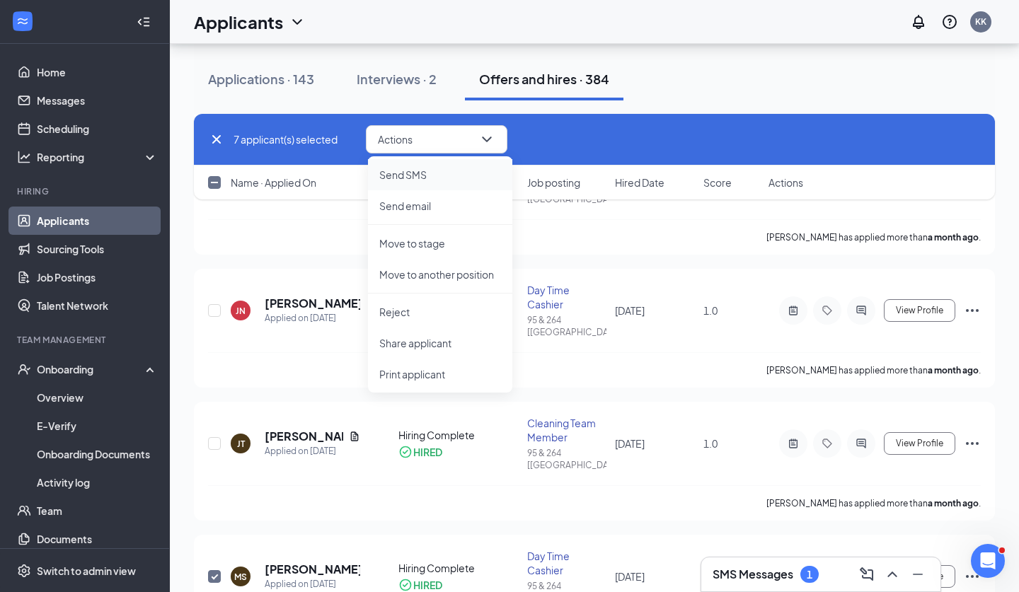
click at [423, 171] on p "Send SMS" at bounding box center [440, 175] width 122 height 14
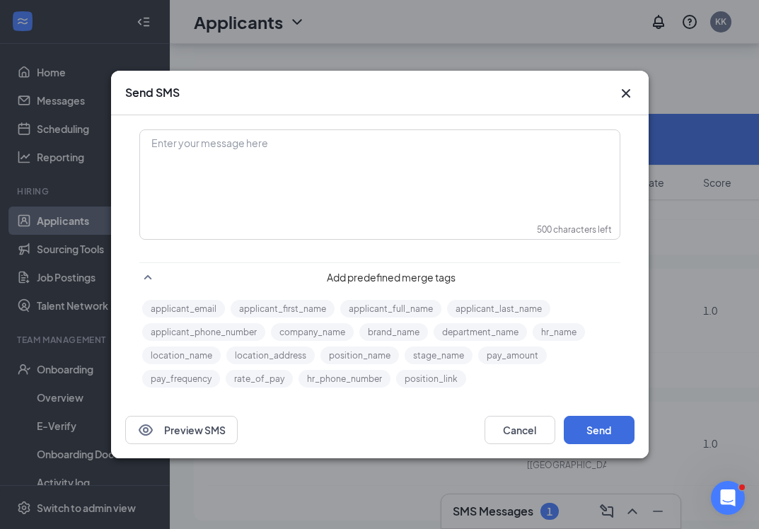
click at [242, 210] on div "Enter your message here" at bounding box center [380, 184] width 480 height 109
click at [232, 151] on div "Enter your message here" at bounding box center [380, 144] width 456 height 15
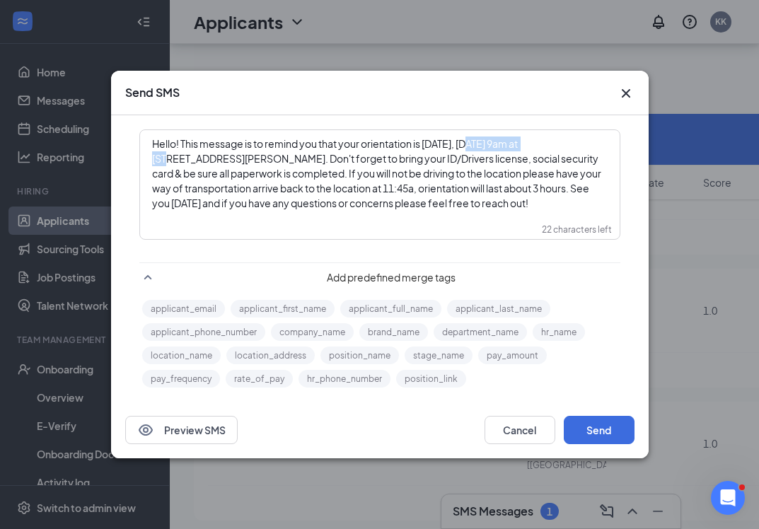
drag, startPoint x: 545, startPoint y: 146, endPoint x: 477, endPoint y: 143, distance: 68.0
click at [477, 143] on span "Hello! This message is to remind you that your orientation is [DATE], [DATE] 9a…" at bounding box center [377, 173] width 451 height 72
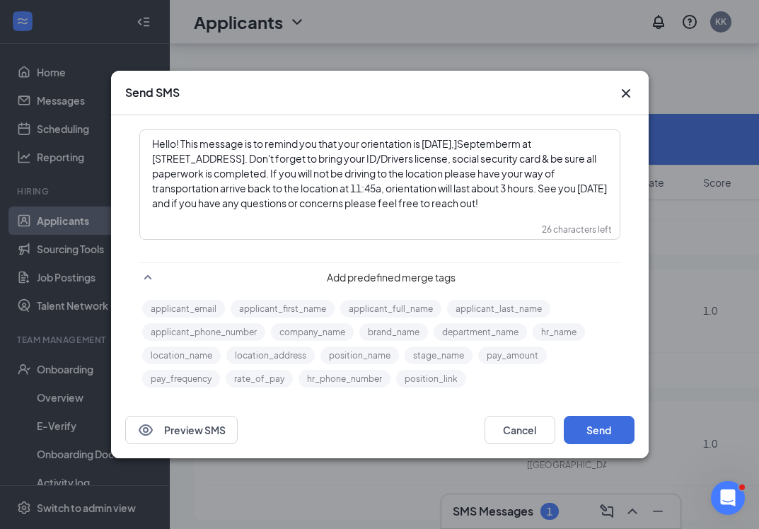
click at [481, 144] on span "]September" at bounding box center [482, 143] width 57 height 13
click at [509, 147] on span "September" at bounding box center [481, 143] width 55 height 13
click at [440, 157] on span "m at [STREET_ADDRESS]. Don't forget to bring your ID/Drivers license, social se…" at bounding box center [380, 173] width 457 height 72
drag, startPoint x: 464, startPoint y: 190, endPoint x: 433, endPoint y: 186, distance: 31.3
click at [433, 186] on span "ID/Drivers license, social security card & be sure all paperwork is completed. …" at bounding box center [380, 180] width 457 height 57
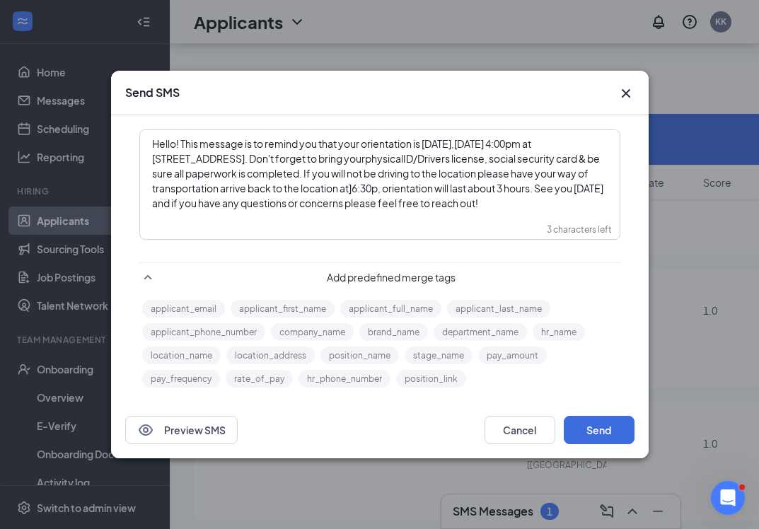
click at [603, 207] on div "Hello! This message is to remind you that your orientation is [DATE], [DATE] 4:…" at bounding box center [380, 174] width 456 height 74
click at [533, 146] on span "m at [STREET_ADDRESS]. Don't forget to bring your" at bounding box center [342, 151] width 381 height 28
click at [600, 205] on div "Hello! This message is to remind you that your orientation is [DATE], [DATE] 4:…" at bounding box center [380, 174] width 456 height 74
click at [378, 186] on span "]6:30p" at bounding box center [363, 188] width 29 height 13
click at [595, 426] on button "Send" at bounding box center [599, 430] width 71 height 28
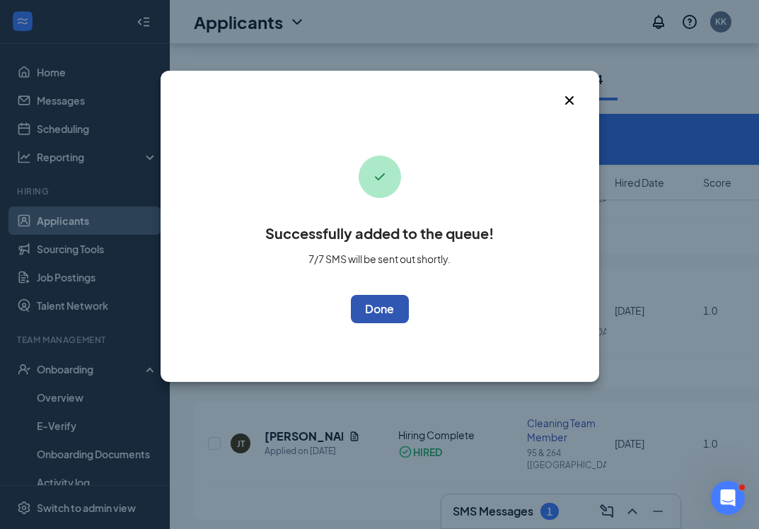
click at [390, 317] on button "OK" at bounding box center [380, 309] width 58 height 28
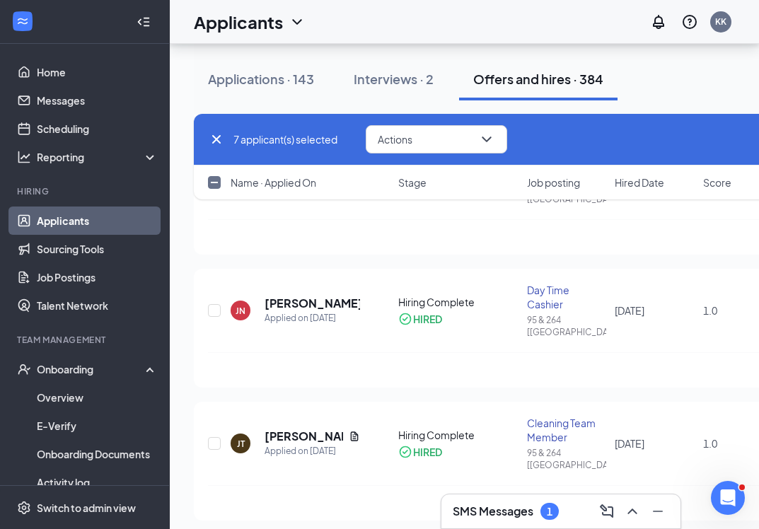
click at [217, 141] on icon "Cross" at bounding box center [216, 139] width 8 height 8
checkbox input "false"
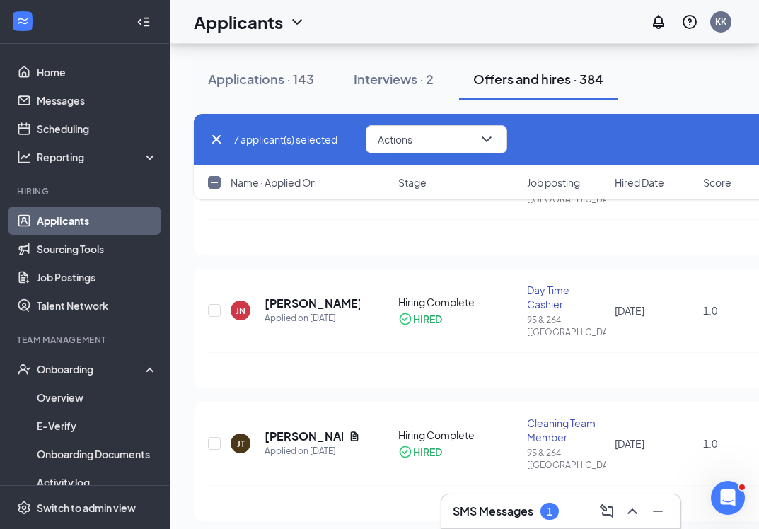
checkbox input "false"
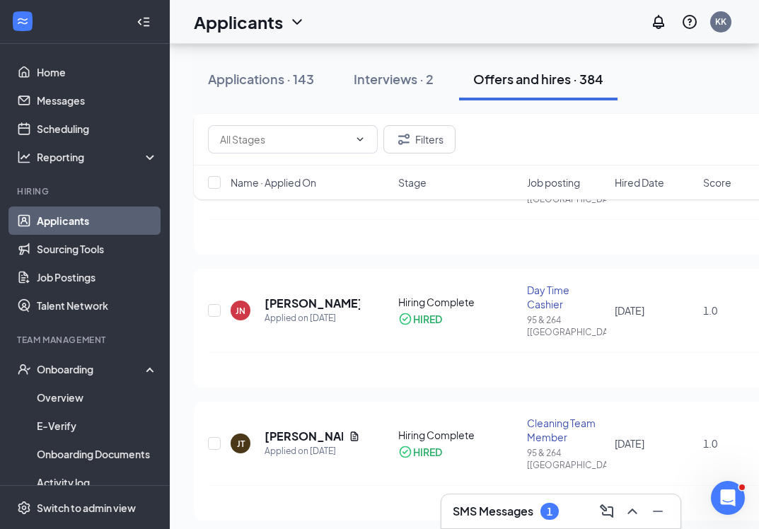
click at [566, 524] on div "SMS Messages 1" at bounding box center [561, 512] width 239 height 34
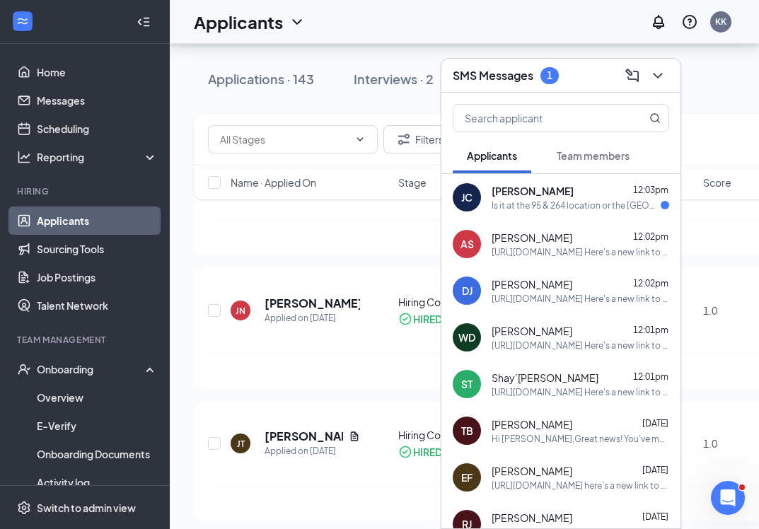
click at [589, 207] on div "Is it at the 95 & 264 location or the [GEOGRAPHIC_DATA]" at bounding box center [576, 206] width 169 height 12
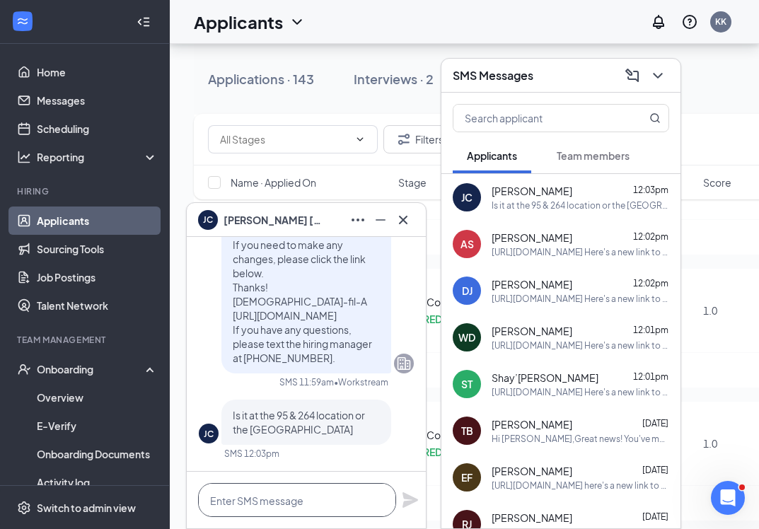
click at [338, 496] on textarea at bounding box center [297, 500] width 198 height 34
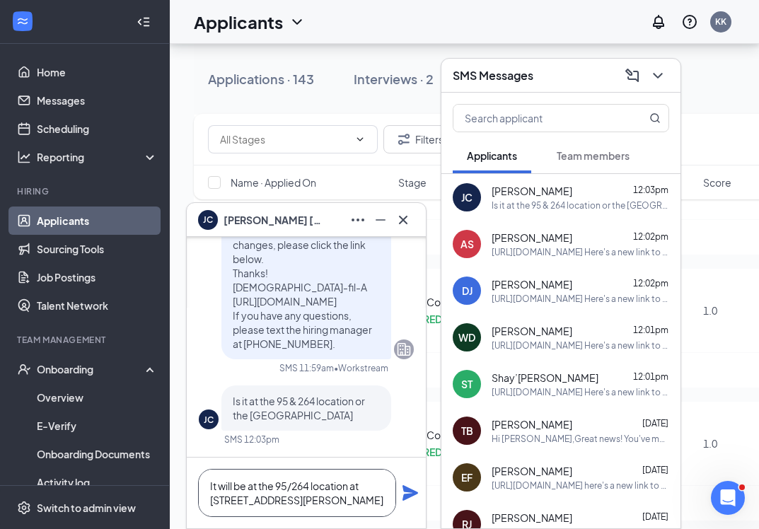
type textarea "It will be at the 95/264 location at [STREET_ADDRESS][PERSON_NAME]"
click at [404, 498] on icon "Plane" at bounding box center [411, 494] width 16 height 16
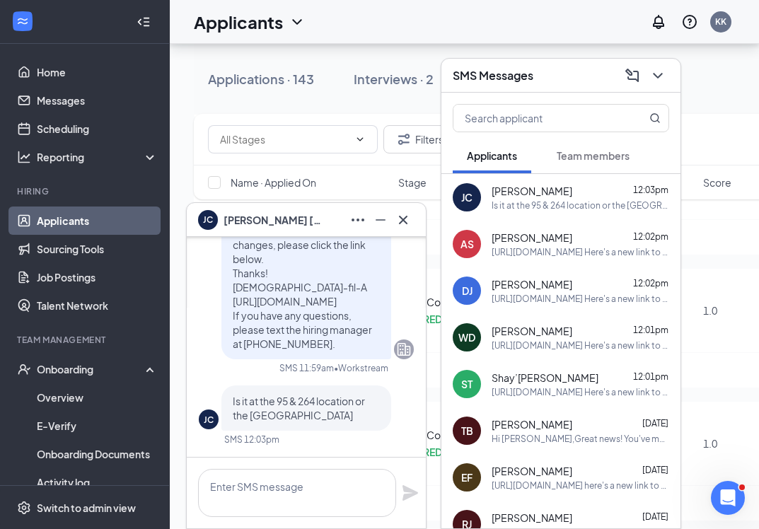
scroll to position [0, 0]
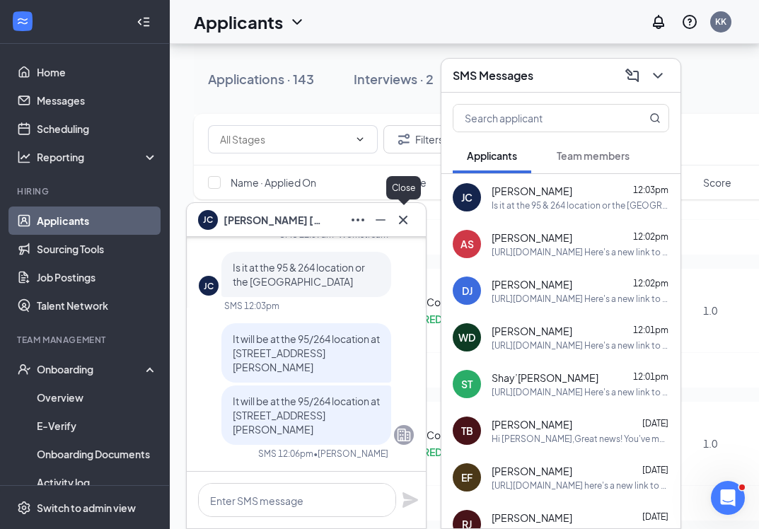
click at [404, 226] on icon "Cross" at bounding box center [403, 220] width 17 height 17
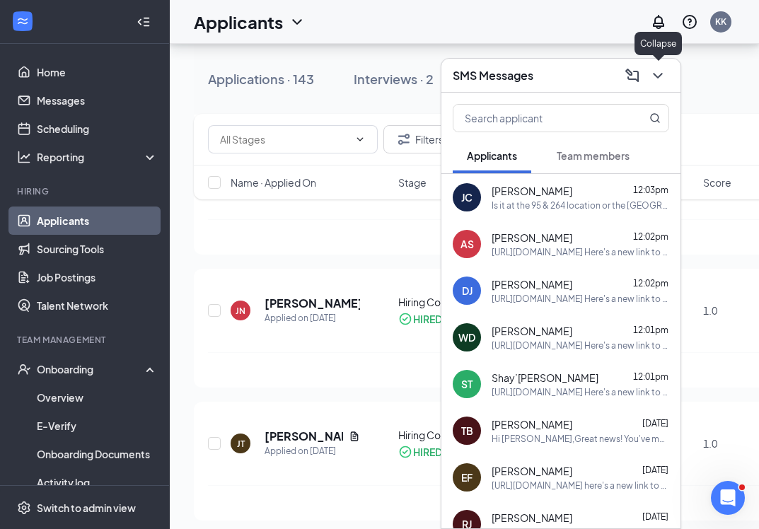
click at [660, 76] on icon "ChevronDown" at bounding box center [658, 75] width 17 height 17
click at [579, 183] on div "[PERSON_NAME] [PERSON_NAME] 12:07pm Okay thank you" at bounding box center [561, 197] width 239 height 47
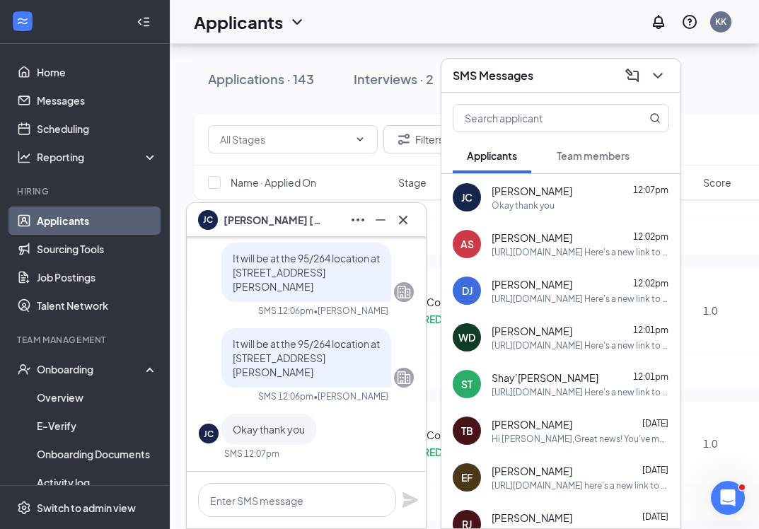
click at [403, 227] on icon "Cross" at bounding box center [403, 220] width 17 height 17
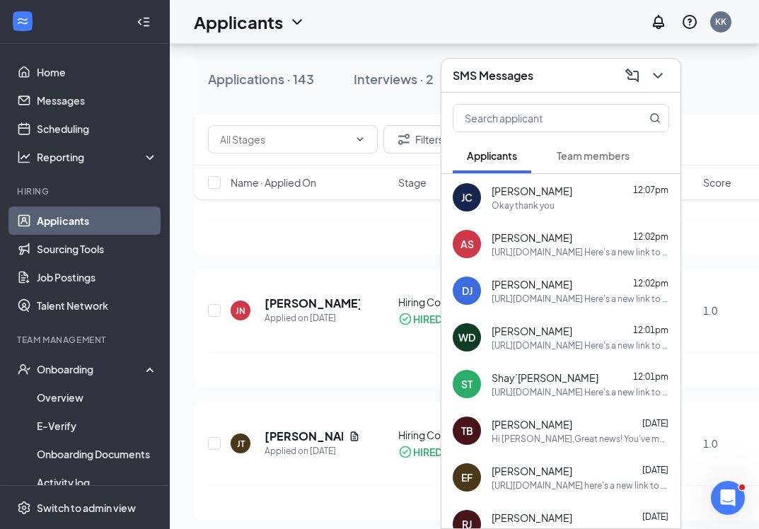
click at [662, 82] on icon "ChevronDown" at bounding box center [658, 75] width 17 height 17
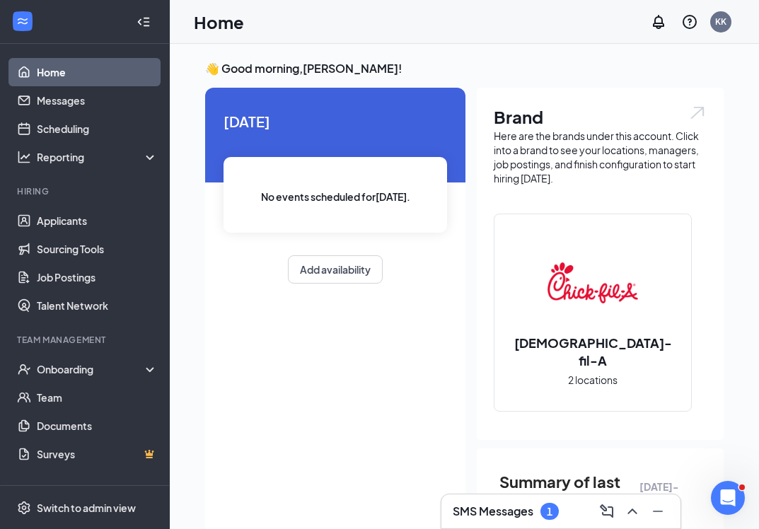
click at [541, 512] on div "SMS Messages 1" at bounding box center [506, 511] width 106 height 17
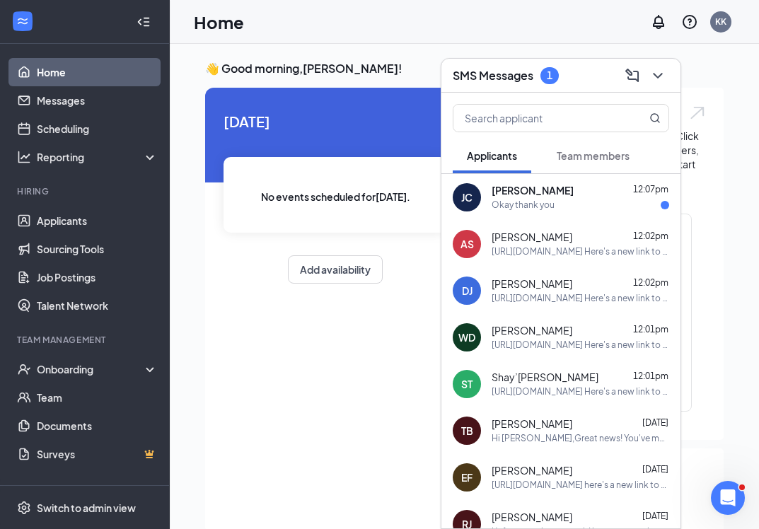
click at [577, 210] on div "Okay thank you" at bounding box center [581, 206] width 178 height 12
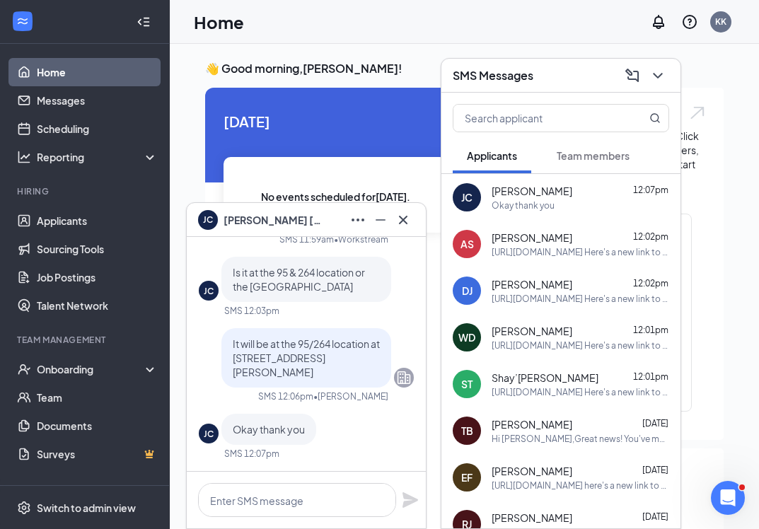
click at [400, 222] on icon "Cross" at bounding box center [403, 220] width 17 height 17
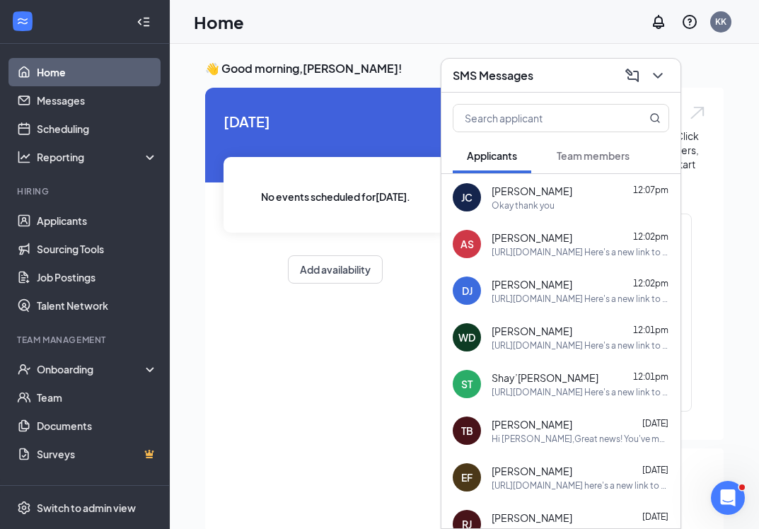
click at [666, 86] on div at bounding box center [656, 75] width 25 height 23
